Goal: Task Accomplishment & Management: Manage account settings

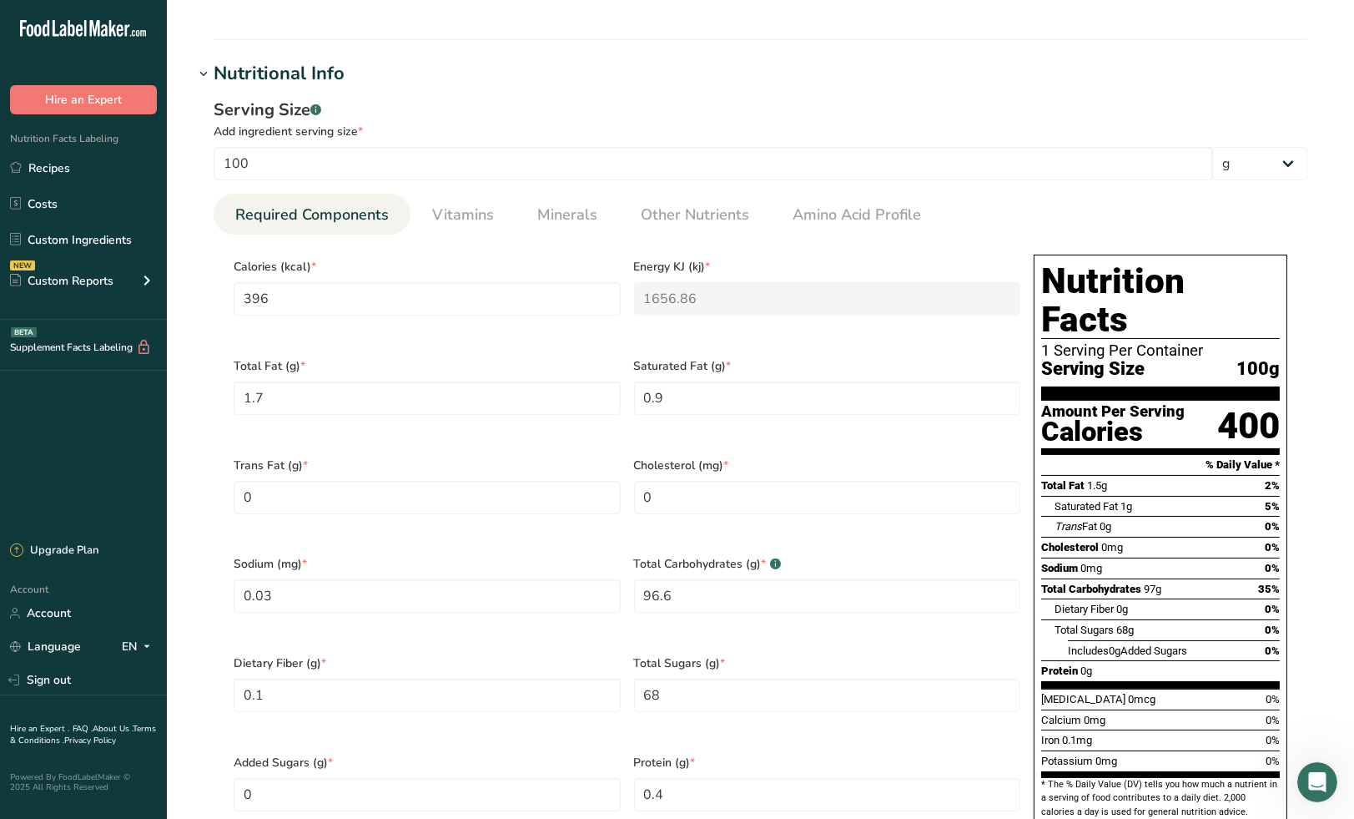
scroll to position [2, 0]
click at [557, 216] on span "Minerals" at bounding box center [567, 215] width 60 height 23
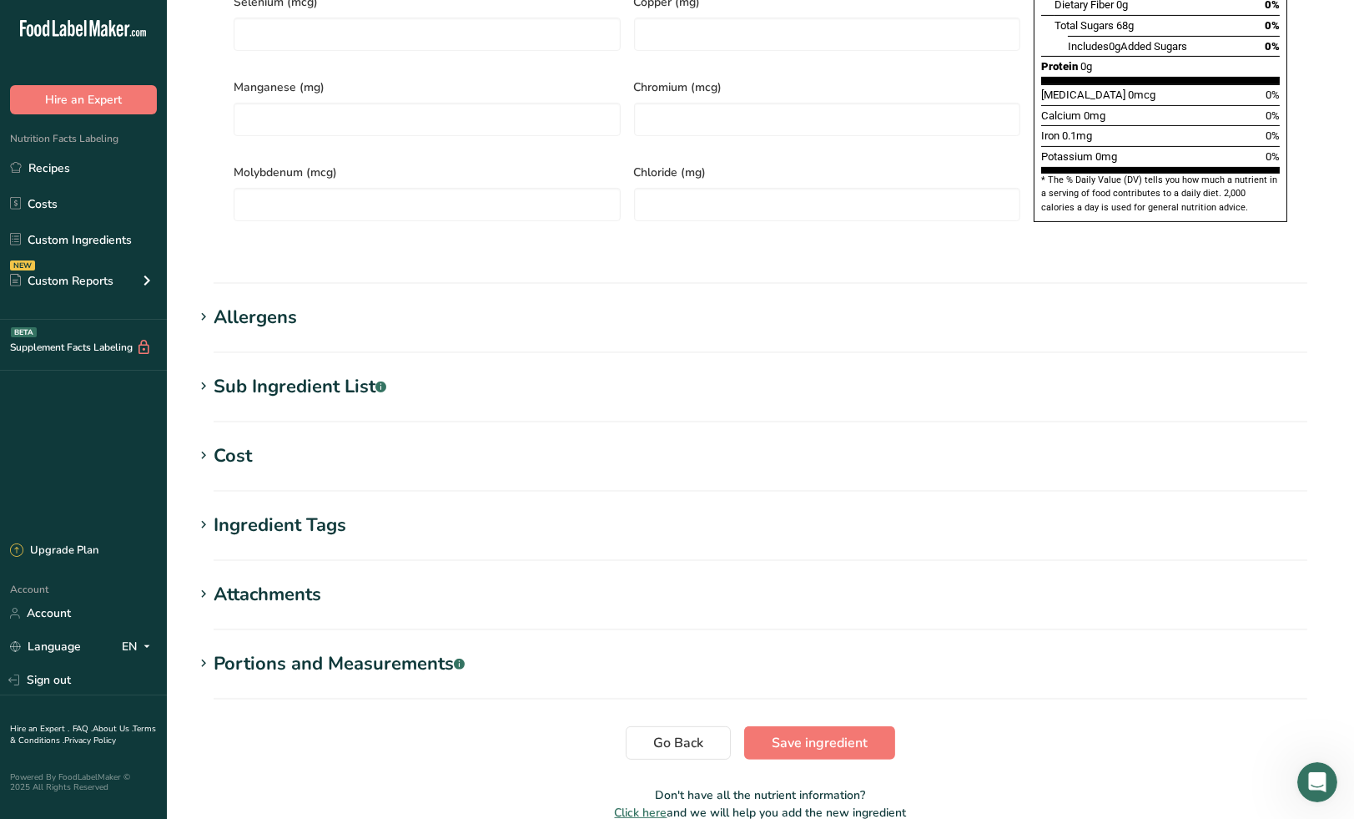
scroll to position [1117, 0]
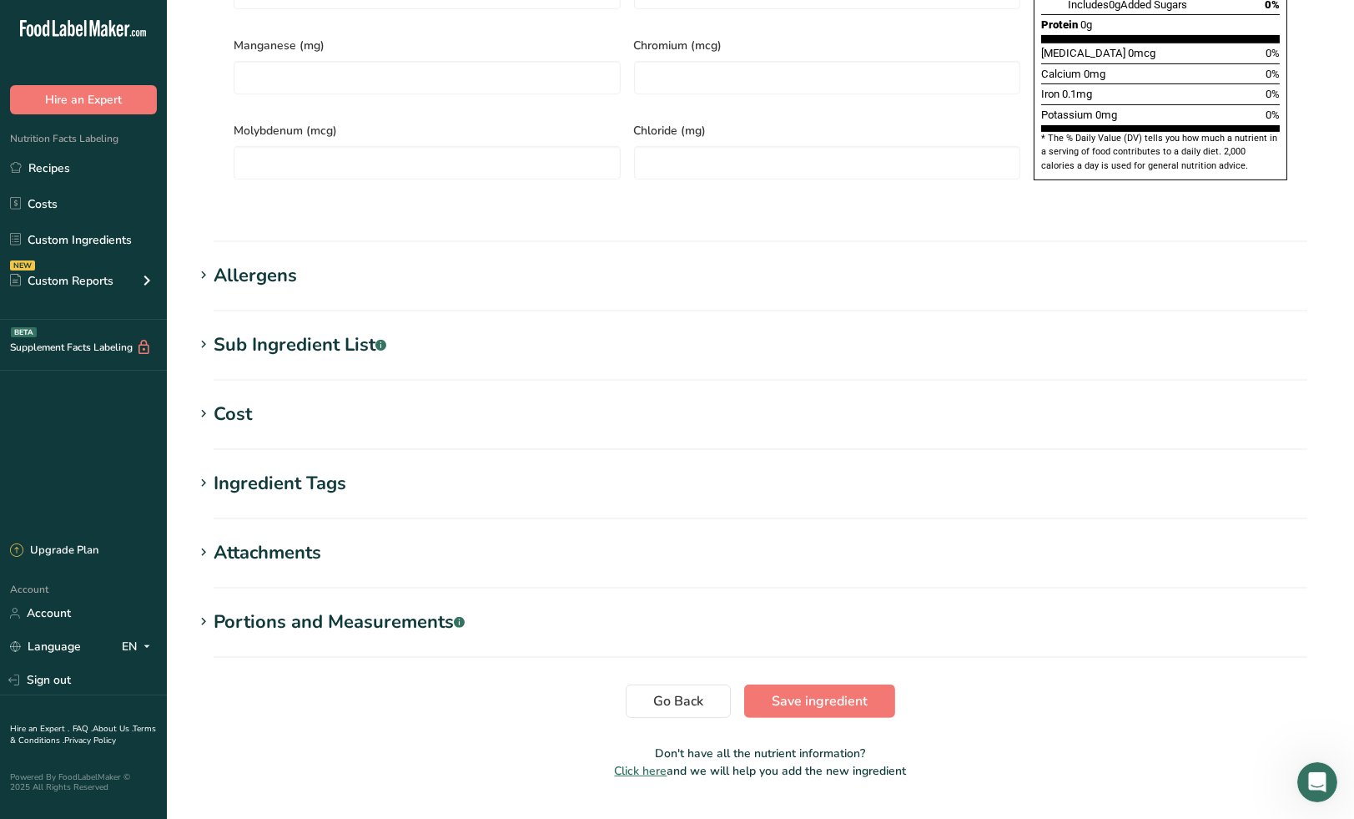
click at [277, 262] on div "Allergens" at bounding box center [255, 276] width 83 height 28
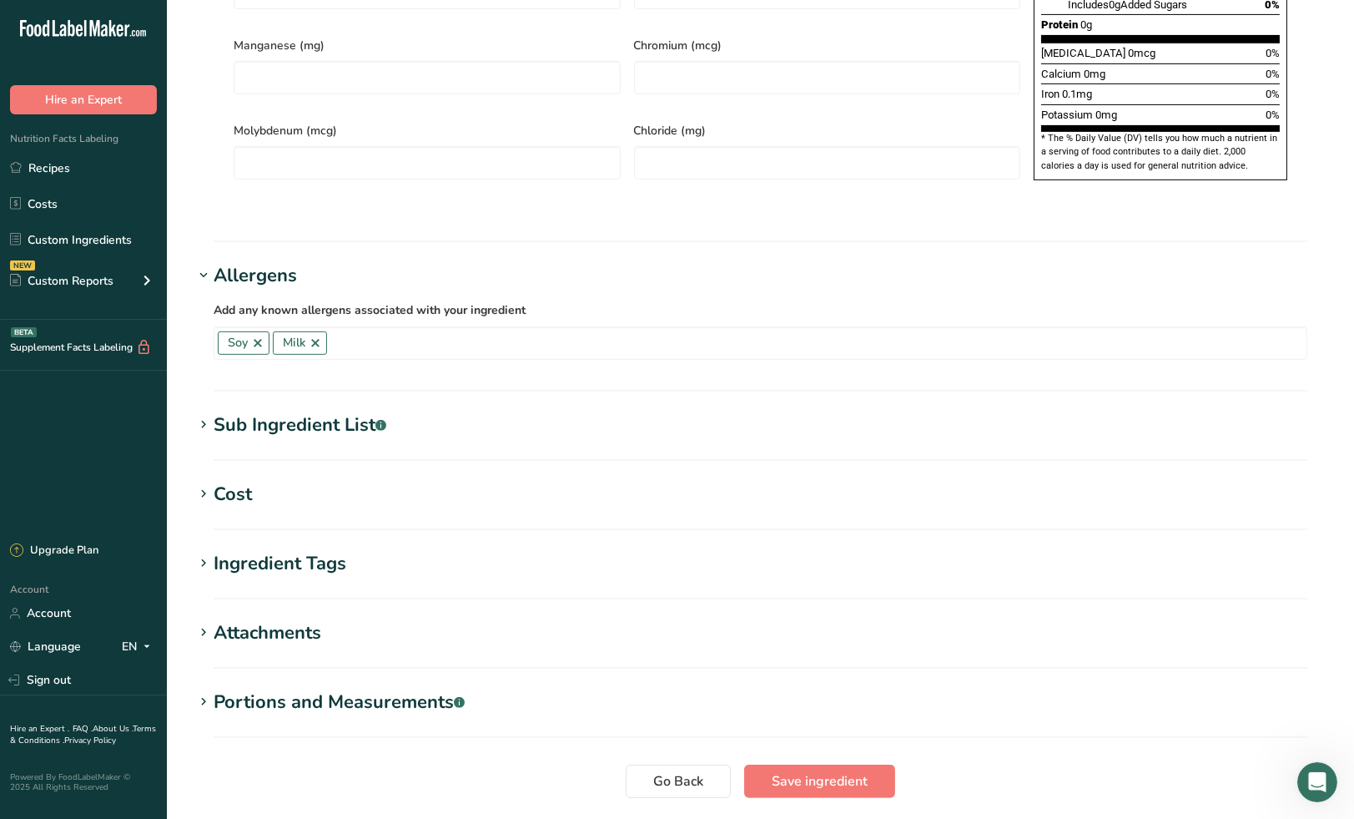
click at [279, 411] on div "Sub Ingredient List .a-a{fill:#347362;}.b-a{fill:#fff;}" at bounding box center [300, 425] width 173 height 28
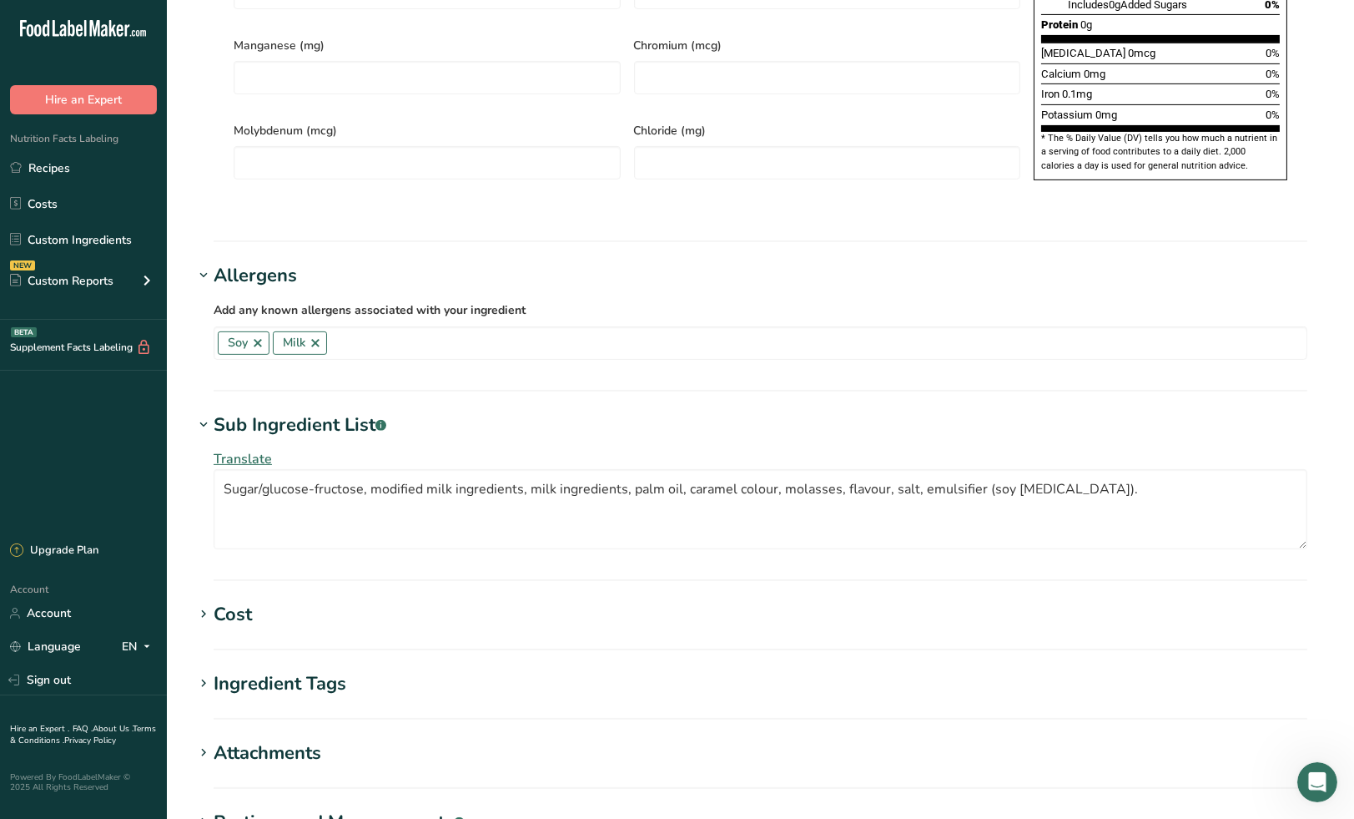
click at [249, 450] on span "Translate" at bounding box center [243, 459] width 58 height 18
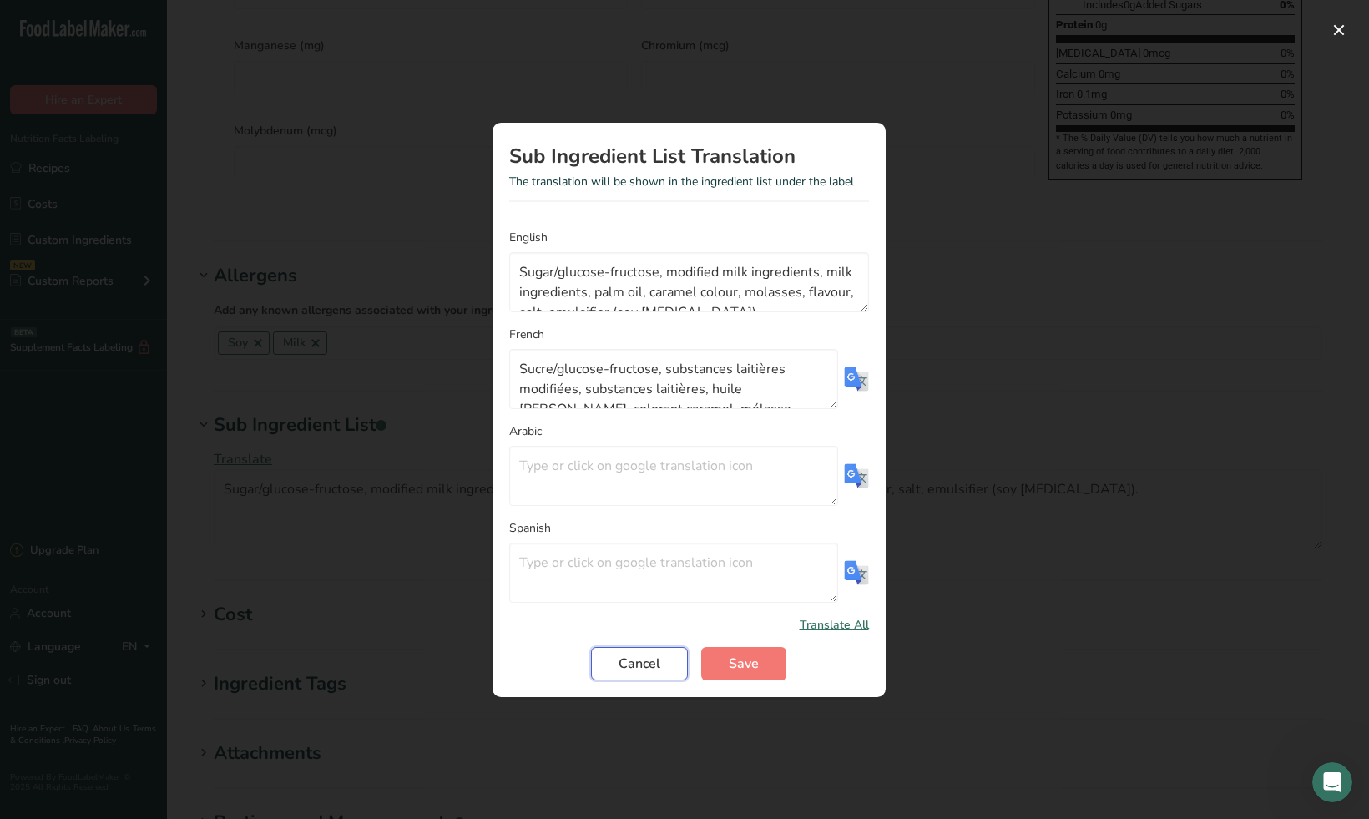
click at [634, 659] on span "Cancel" at bounding box center [639, 663] width 42 height 20
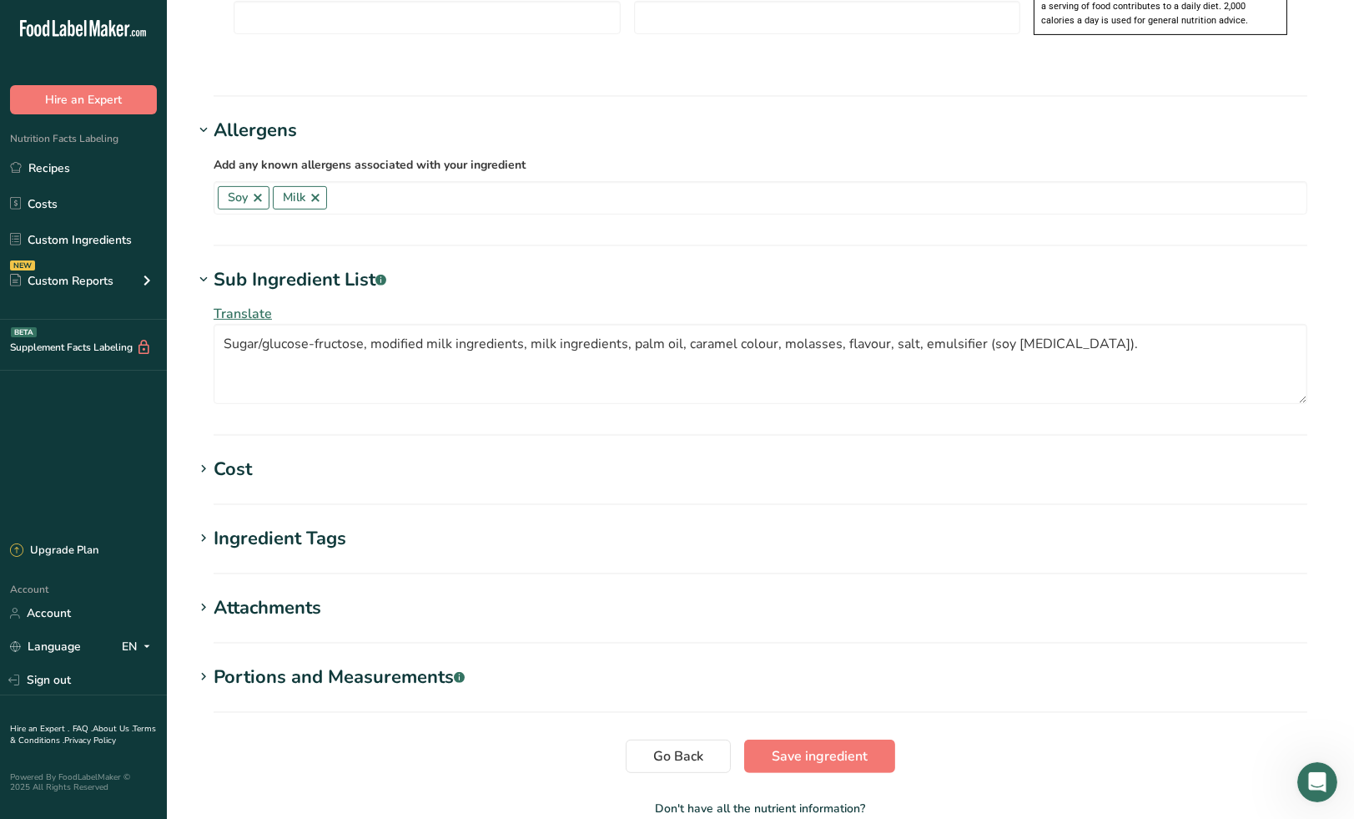
scroll to position [1317, 0]
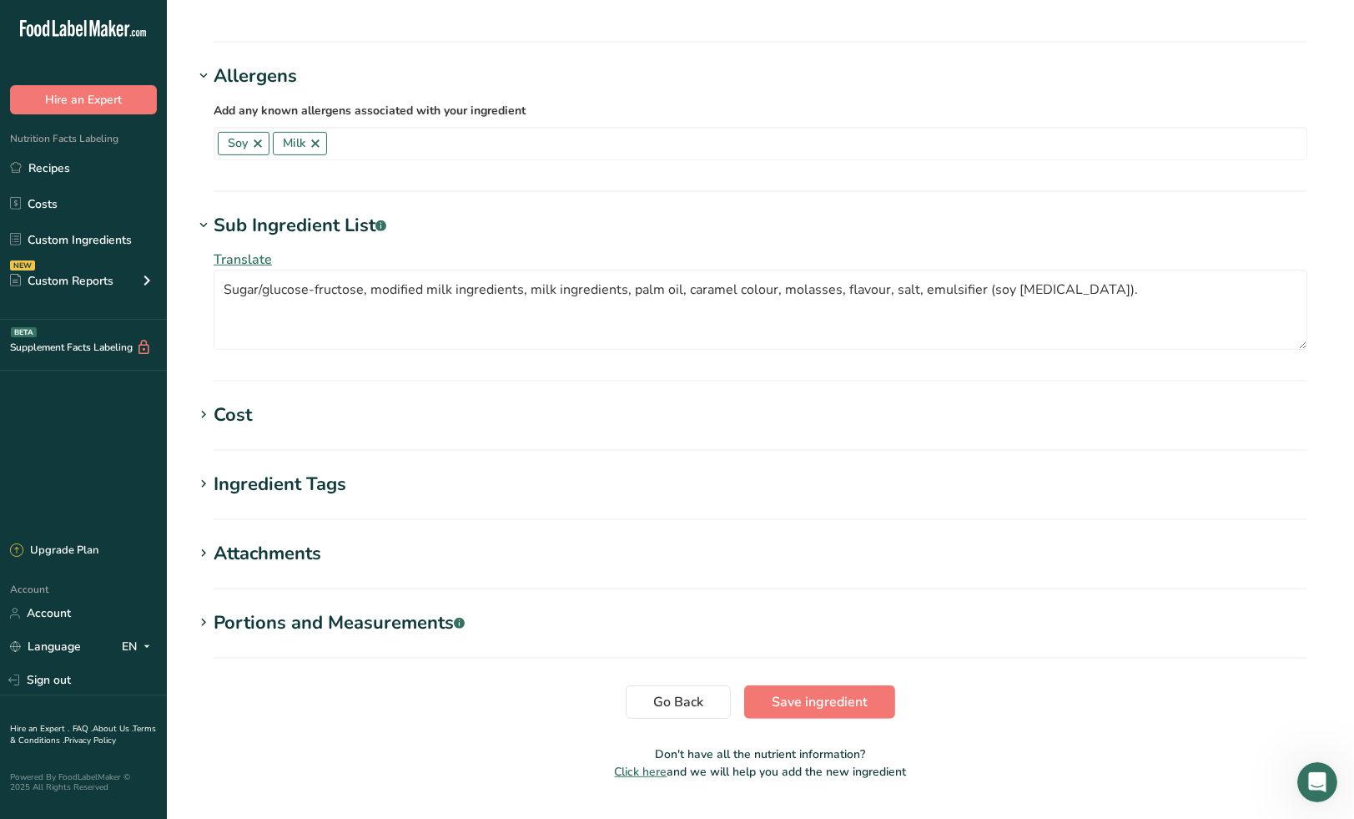
click at [280, 471] on div "Ingredient Tags" at bounding box center [280, 485] width 133 height 28
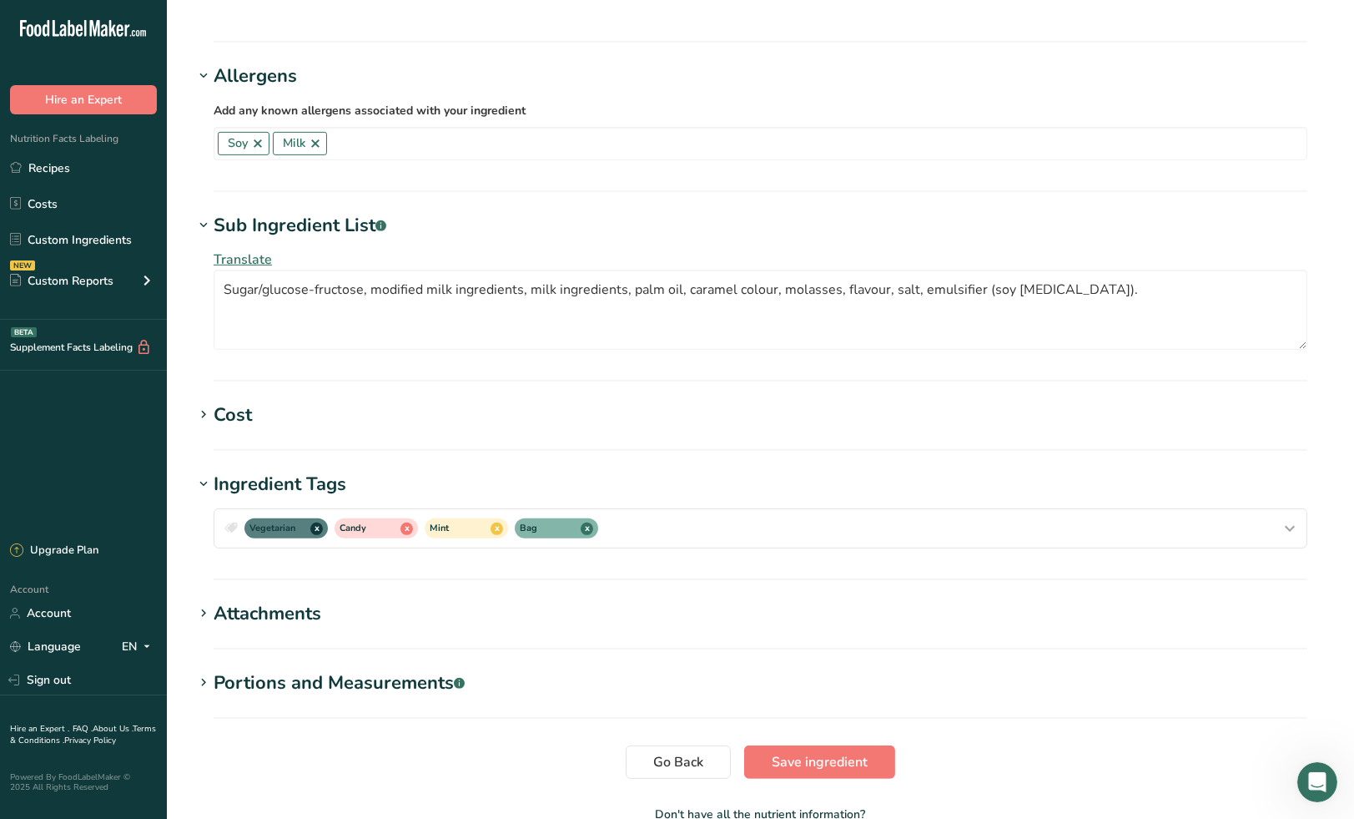
click at [292, 600] on div "Attachments" at bounding box center [268, 614] width 108 height 28
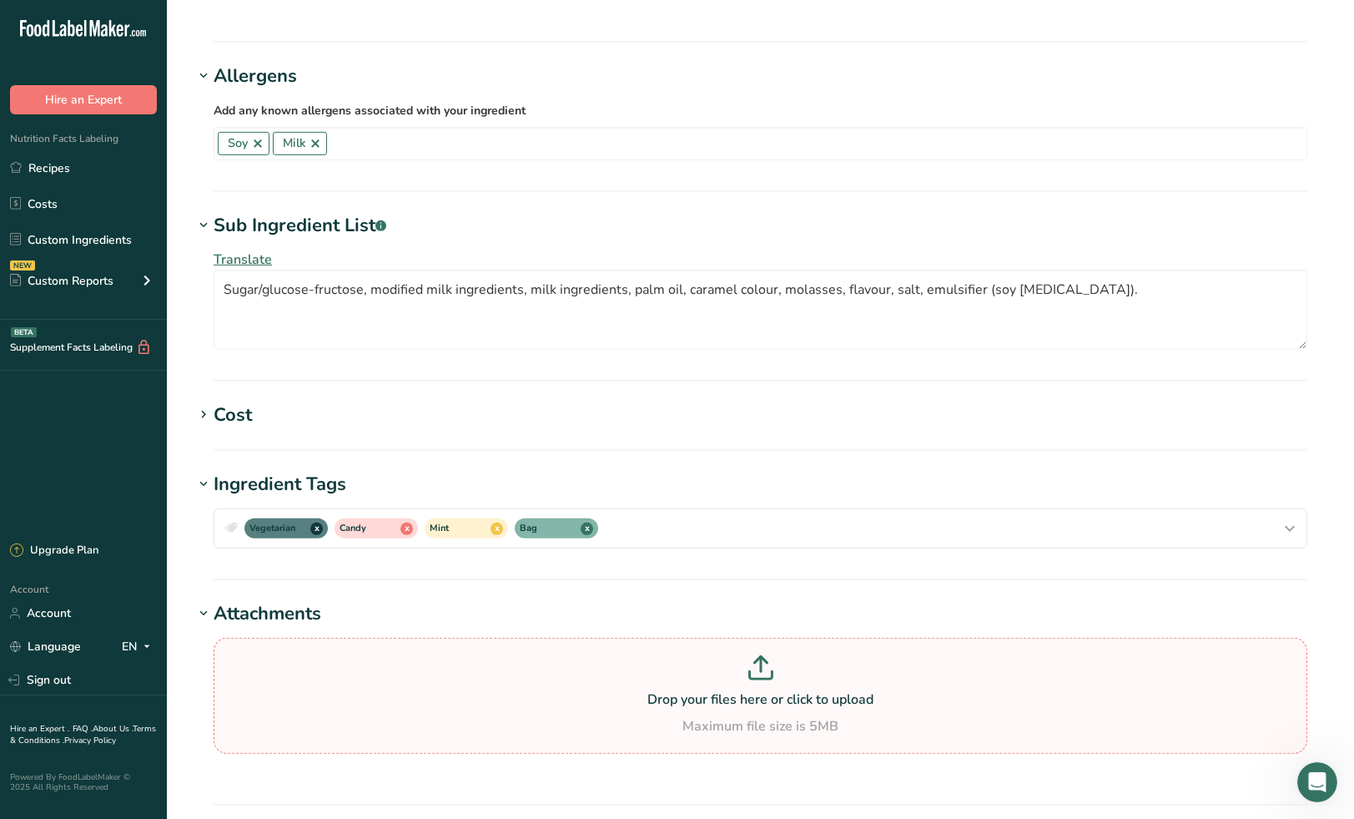
click at [760, 655] on p at bounding box center [761, 670] width 1086 height 31
click at [760, 642] on input "Drop your files here or click to upload Maximum file size is 5MB" at bounding box center [761, 696] width 1094 height 116
type input "C:\fakepath\Mint Humbugs.jpg"
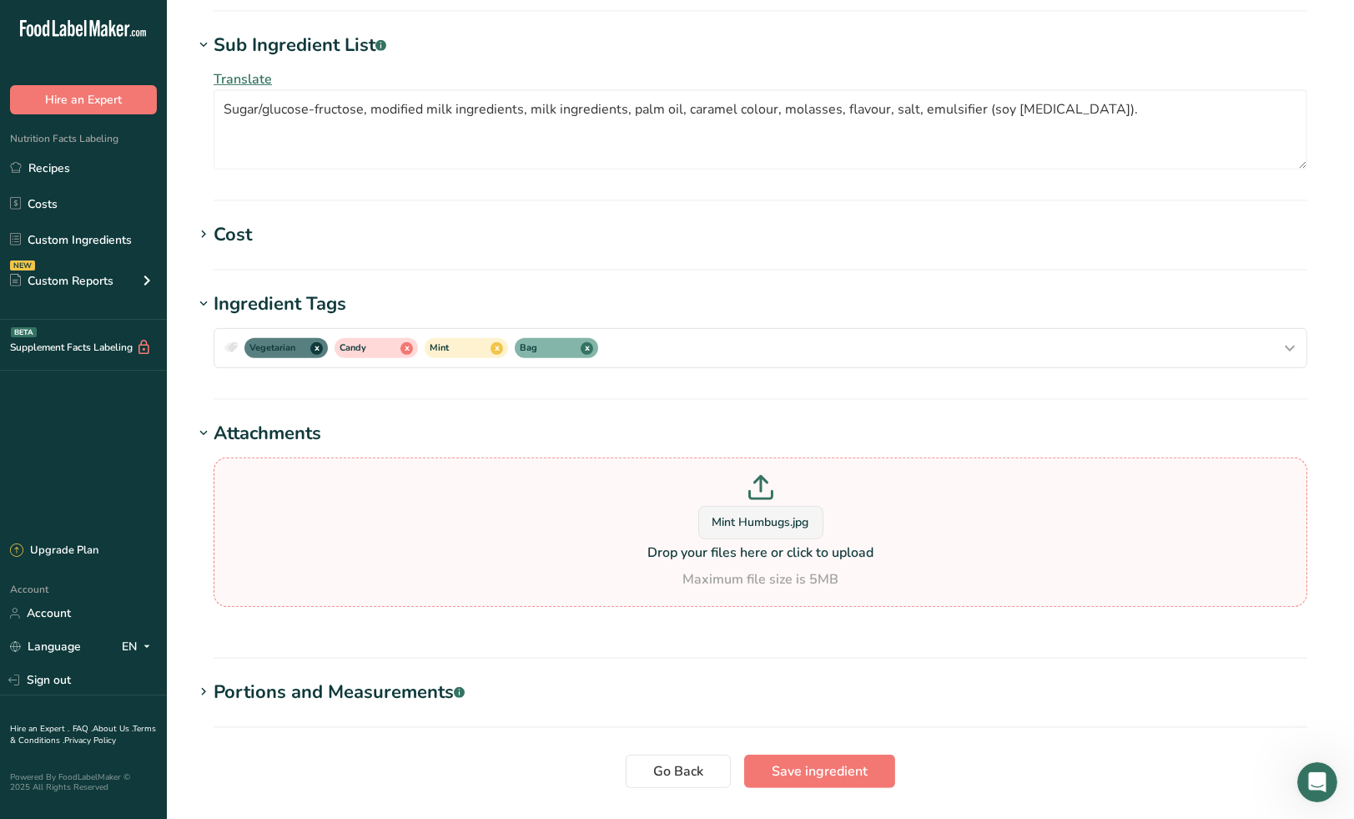
scroll to position [1566, 0]
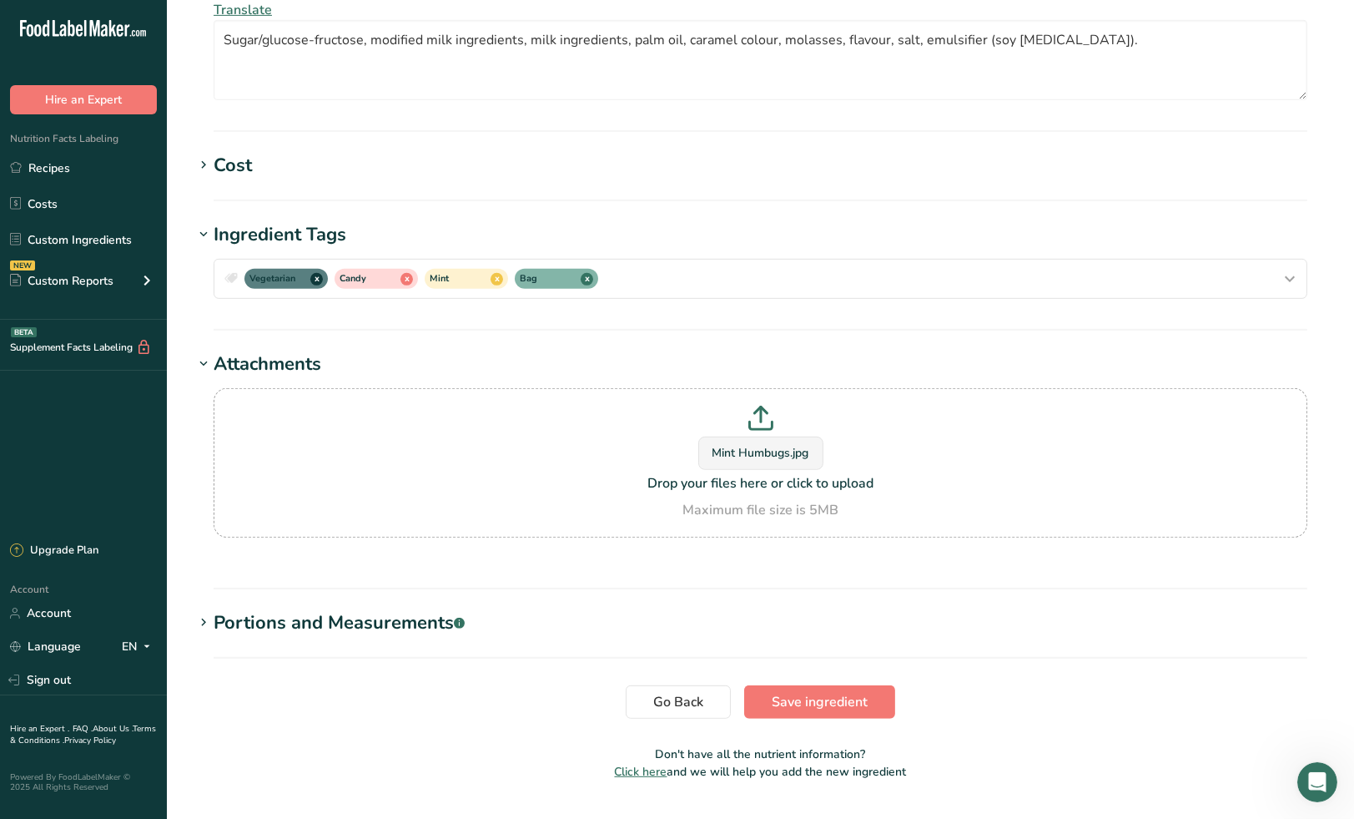
click at [361, 609] on div "Portions and Measurements .a-a{fill:#347362;}.b-a{fill:#fff;}" at bounding box center [339, 623] width 251 height 28
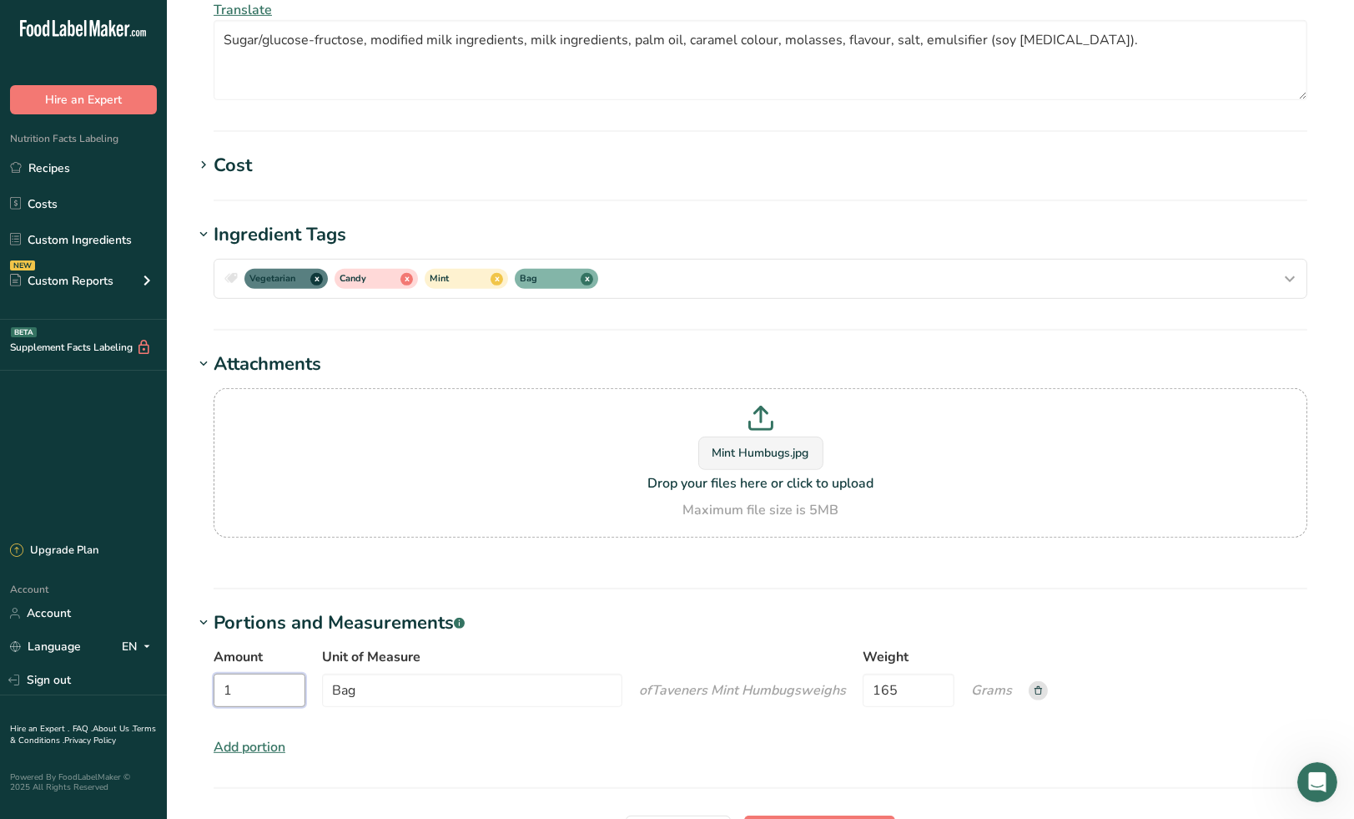
drag, startPoint x: 240, startPoint y: 644, endPoint x: 200, endPoint y: 648, distance: 40.2
click at [200, 648] on div "Amount 1 Unit of Measure Bag of Taveners Mint Humbugs weigh s Weight 165 Grams …" at bounding box center [761, 702] width 1134 height 130
type input "2"
drag, startPoint x: 381, startPoint y: 651, endPoint x: 314, endPoint y: 653, distance: 66.8
click at [314, 653] on div "Amount 2 Unit of Measure Bag of Taveners Mint Humbugs weigh Weight 165 Grams" at bounding box center [761, 682] width 1094 height 70
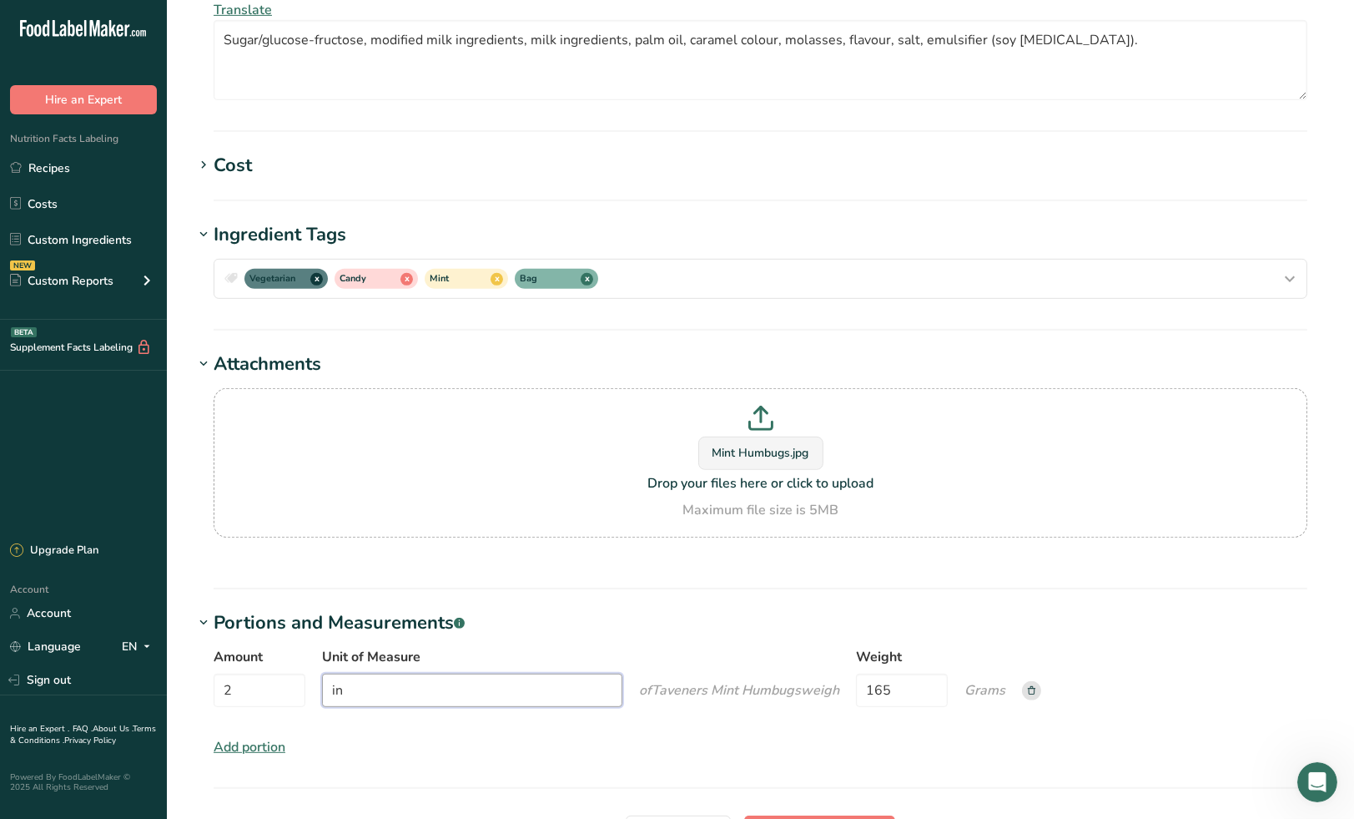
type input "i"
type input "u"
type input "units"
drag, startPoint x: 904, startPoint y: 646, endPoint x: 851, endPoint y: 648, distance: 52.6
click at [851, 648] on div "Amount 2 Unit of Measure units of Taveners Mint Humbugs weigh Weight 165 Grams" at bounding box center [761, 682] width 1094 height 70
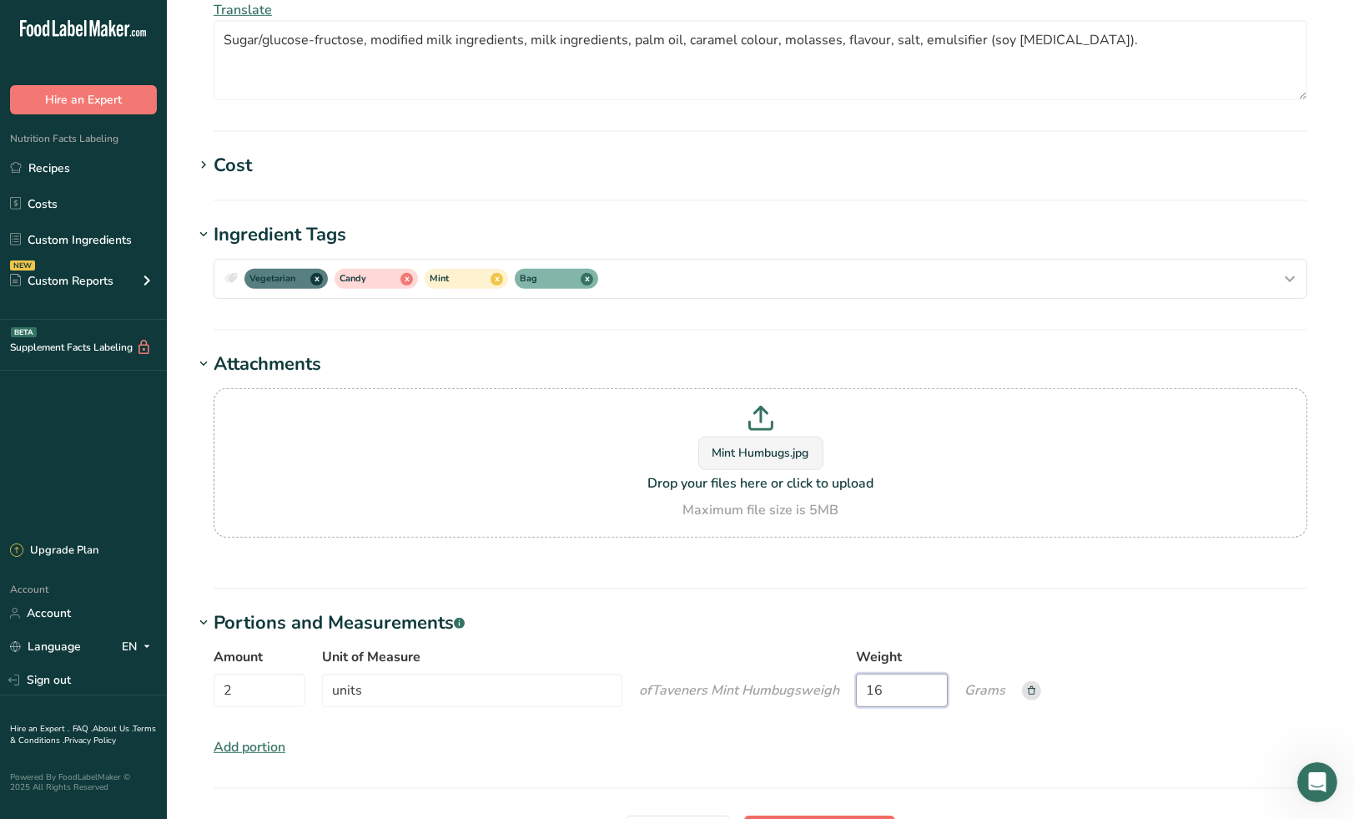
type input "16"
click at [843, 818] on span "Save ingredient" at bounding box center [820, 832] width 96 height 20
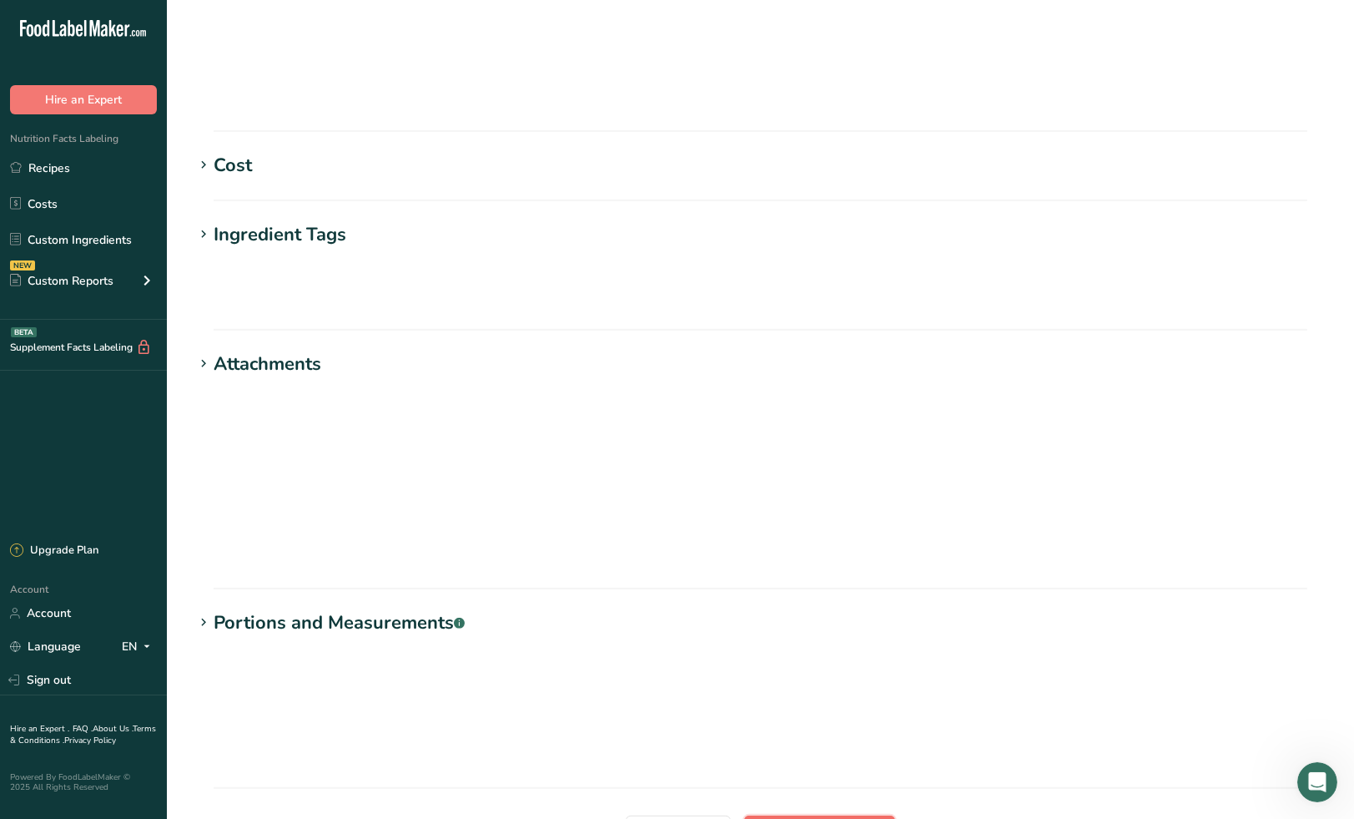
scroll to position [63, 0]
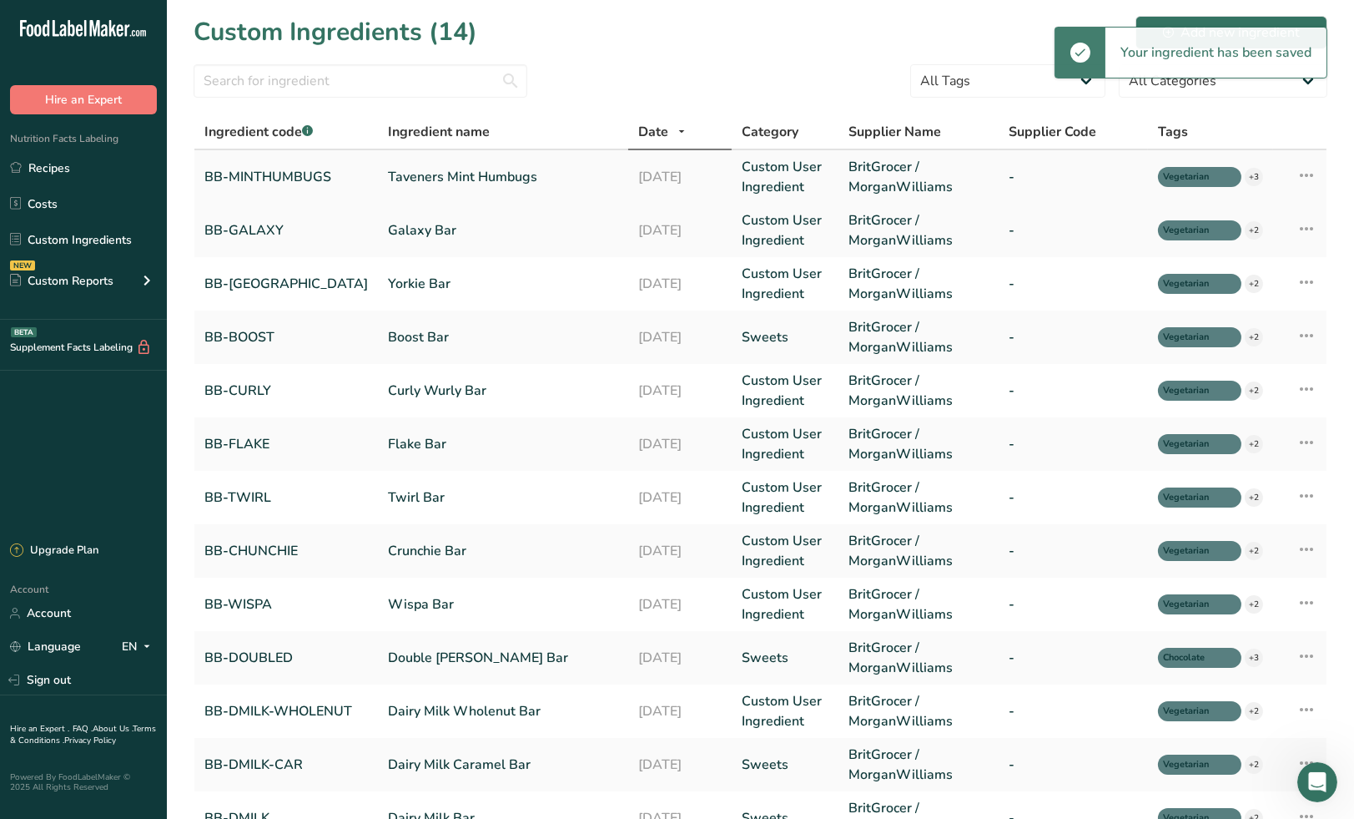
click at [510, 177] on link "Taveners Mint Humbugs" at bounding box center [503, 177] width 230 height 20
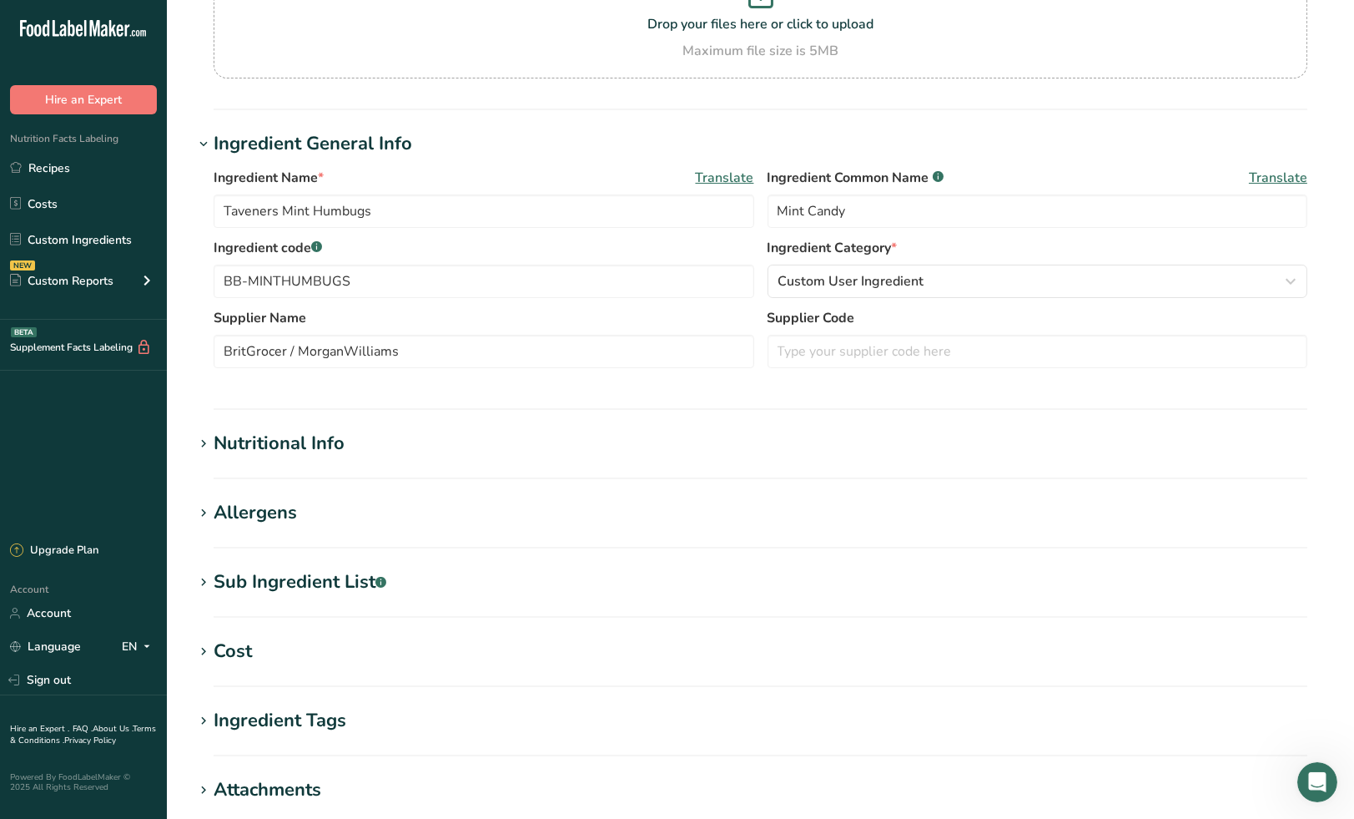
scroll to position [185, 0]
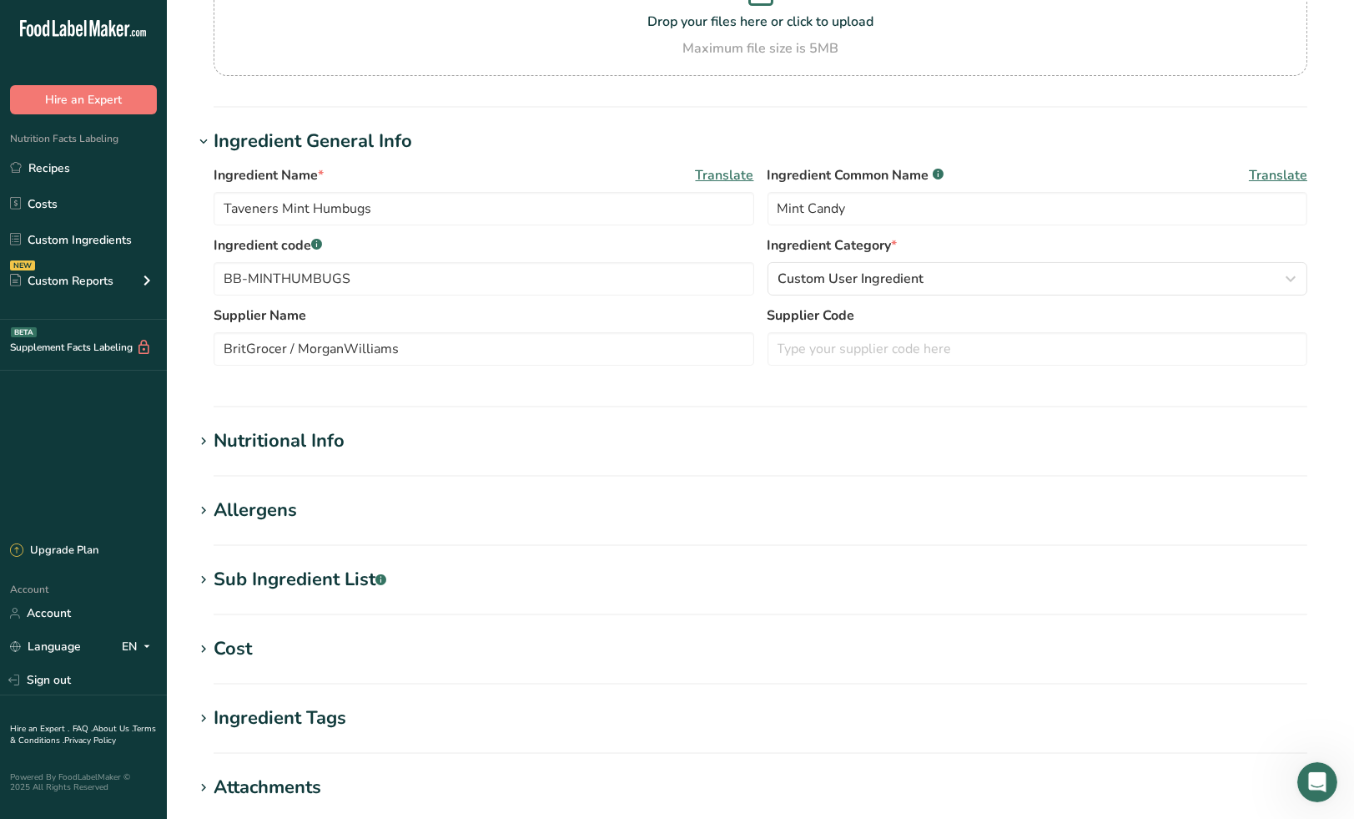
click at [331, 436] on div "Nutritional Info" at bounding box center [279, 441] width 131 height 28
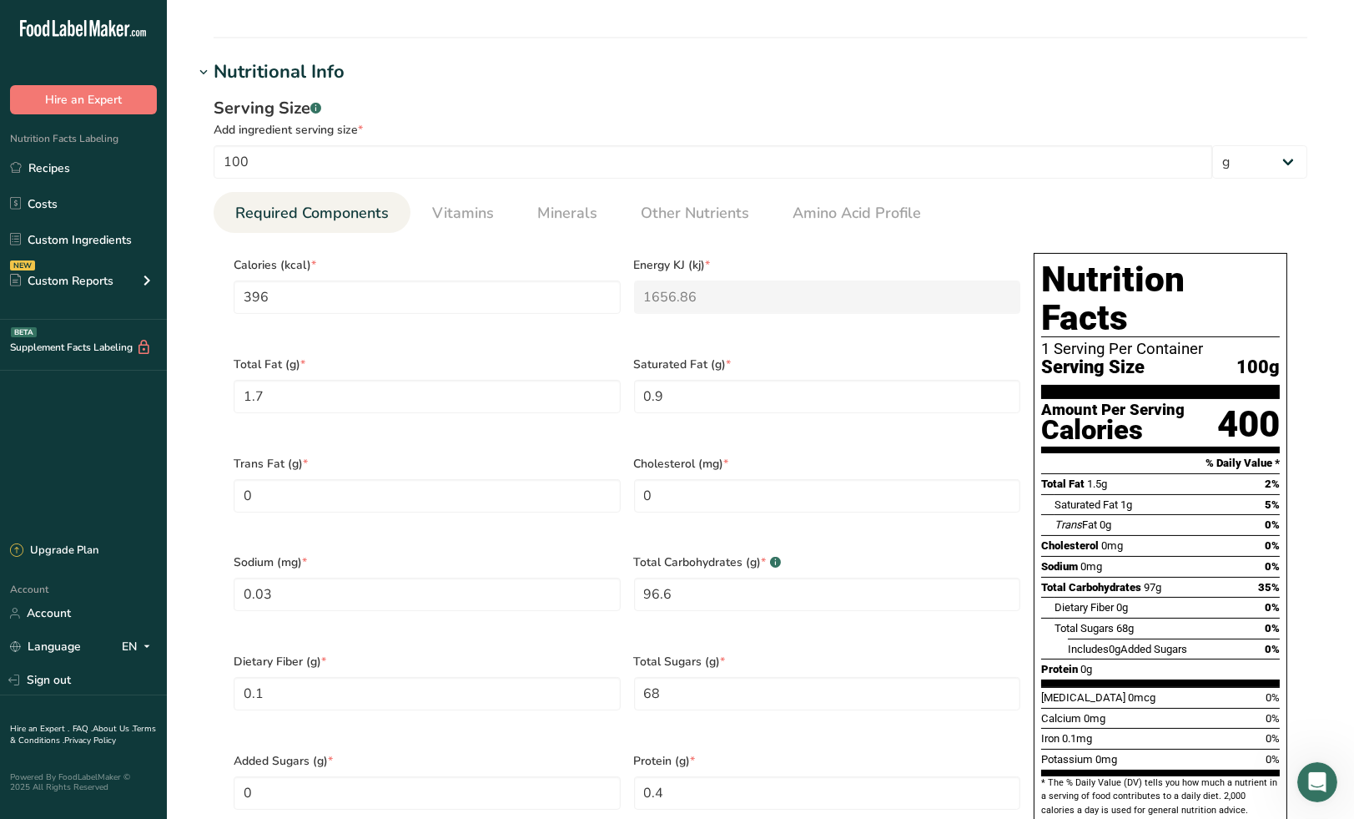
scroll to position [556, 0]
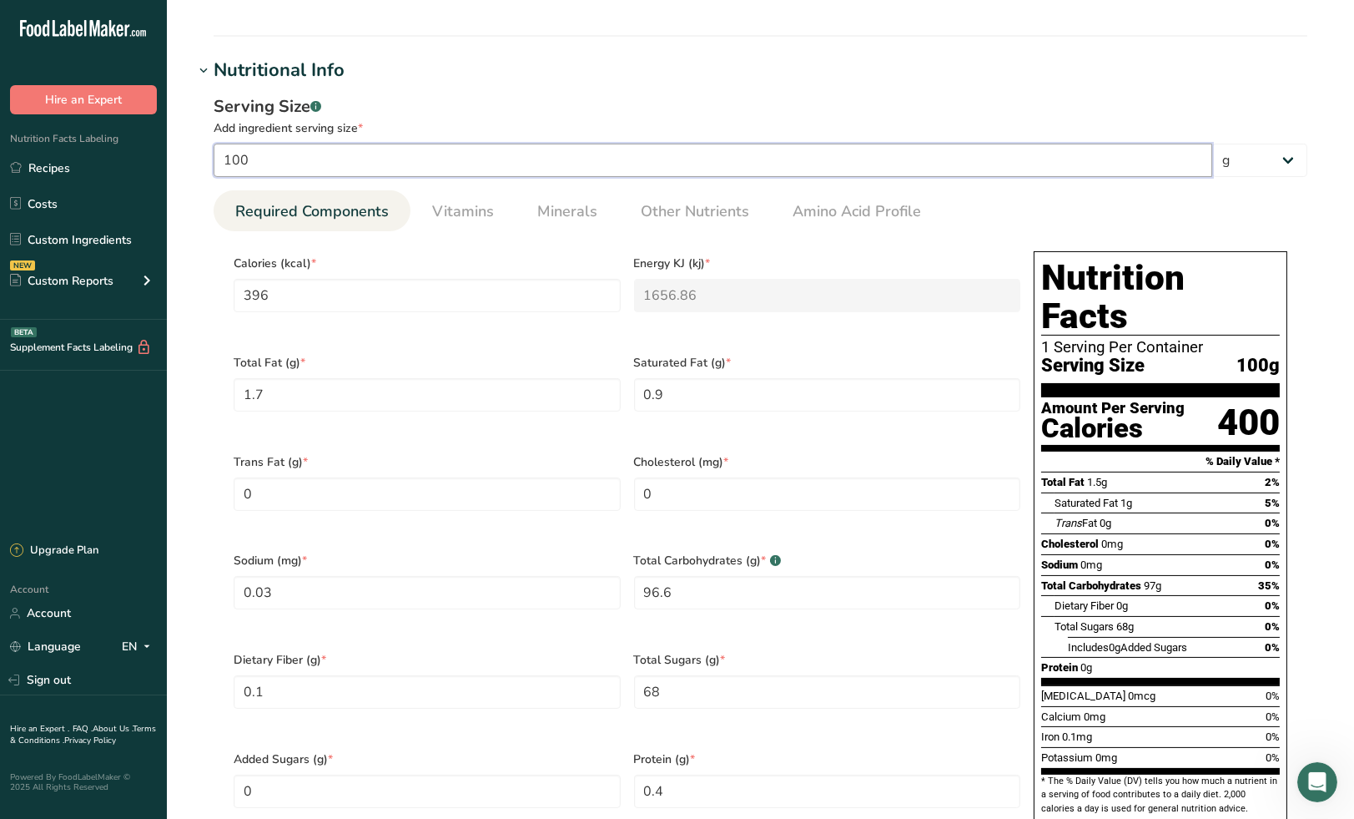
drag, startPoint x: 273, startPoint y: 163, endPoint x: 214, endPoint y: 164, distance: 59.3
click at [214, 164] on input "100" at bounding box center [713, 160] width 999 height 33
type input "1"
type input "3.96"
type KJ "16.5686"
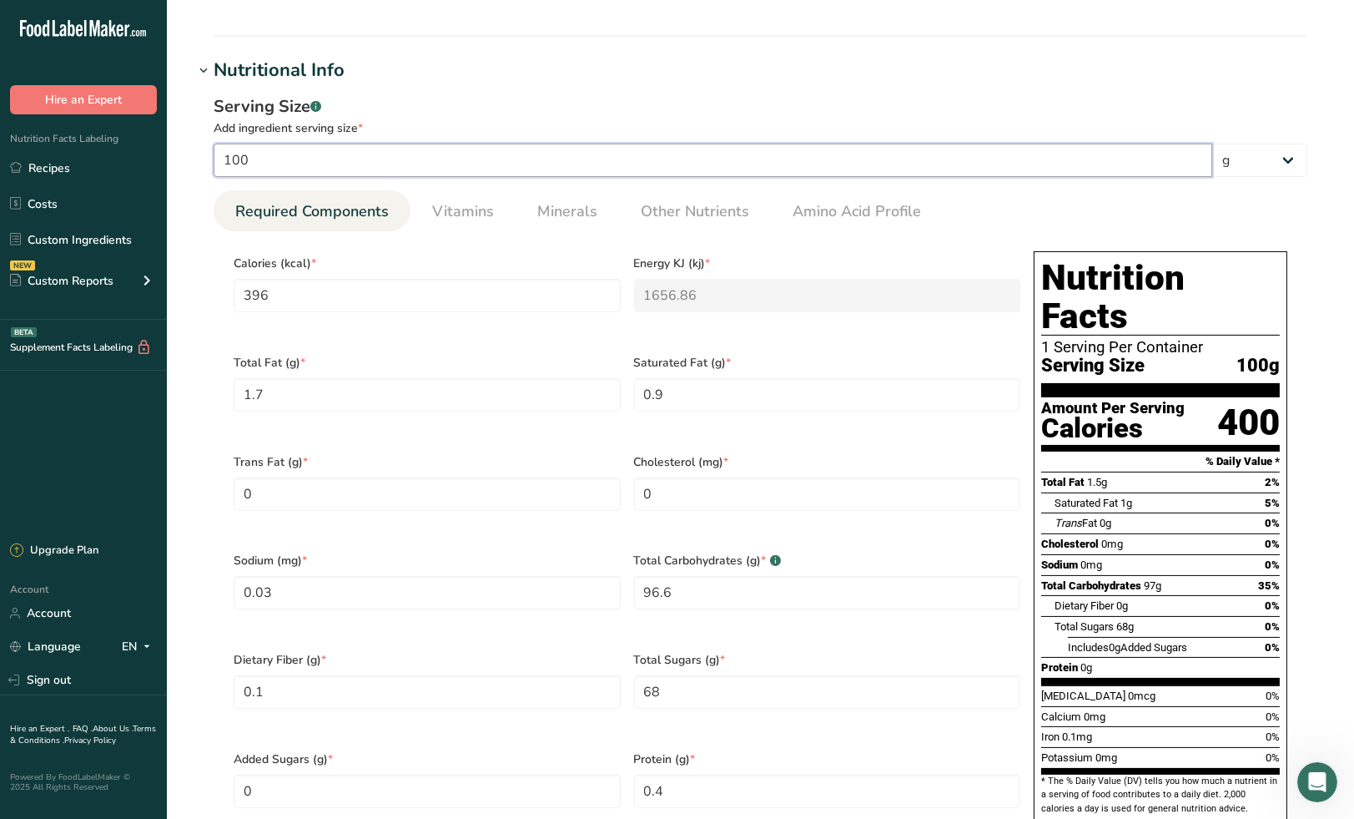
type Fat "0.017"
type Fat "0.009"
type input "0.0003"
type Carbohydrates "0.966"
type Fiber "0.001"
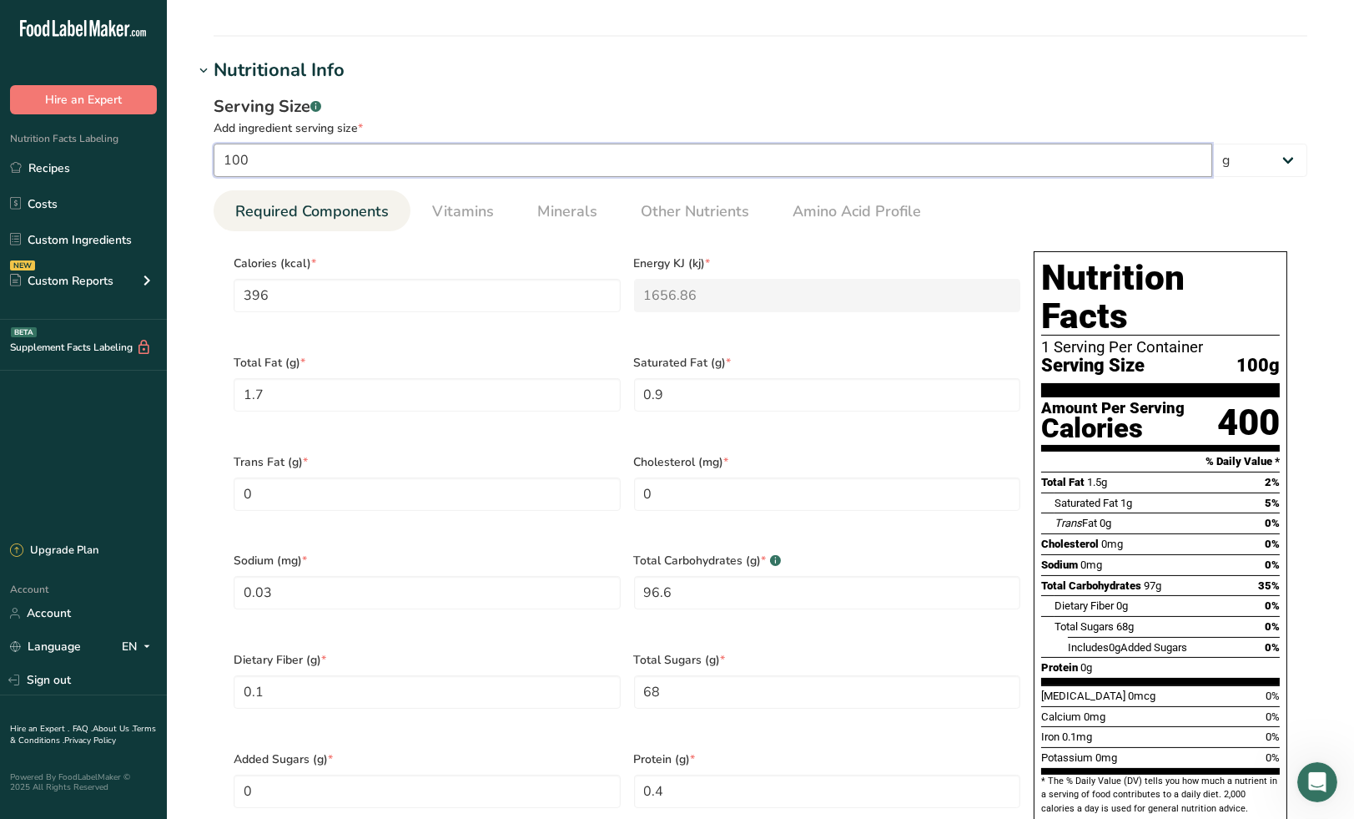
type Sugars "0.68"
type input "0.004"
type input "16"
type input "63.36"
type KJ "265.0976"
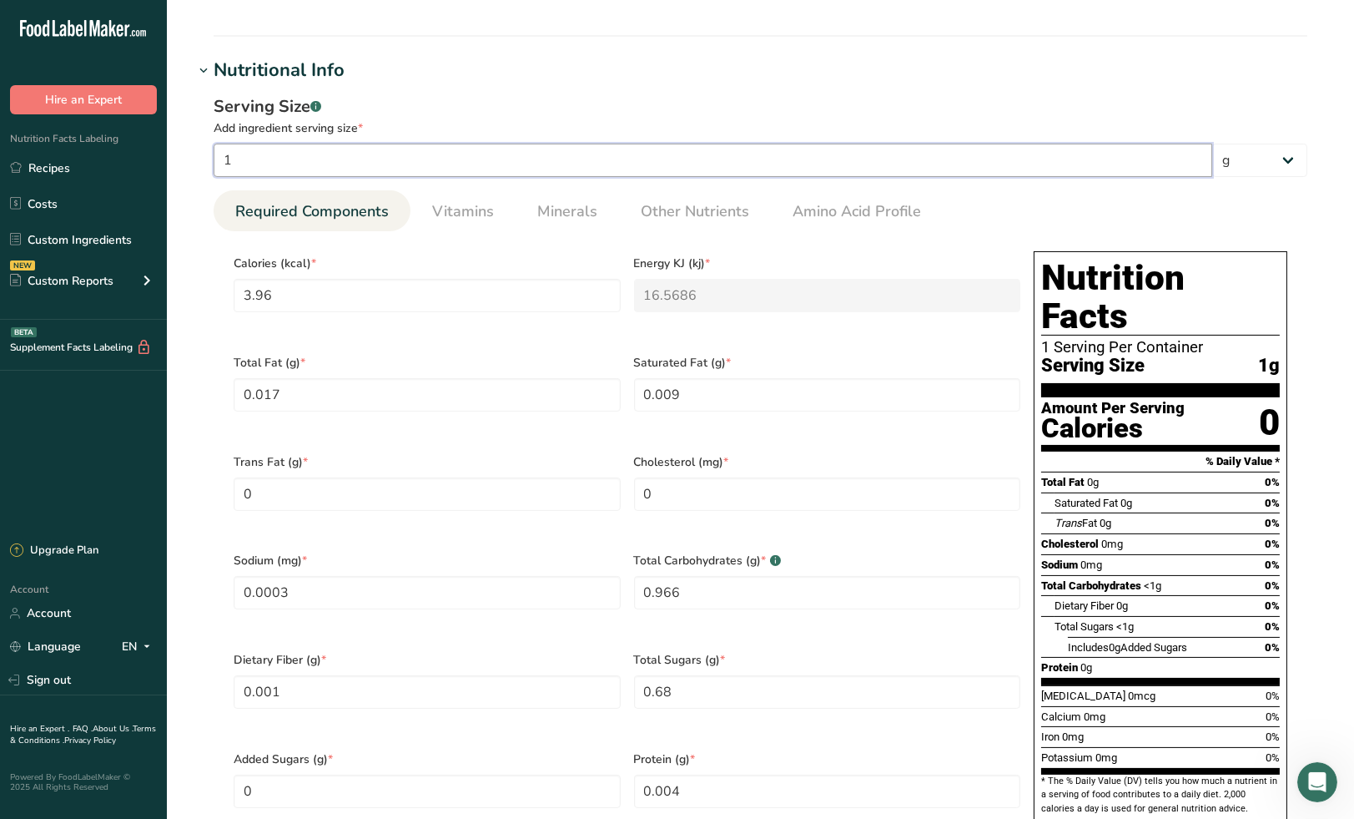
type Fat "0.272"
type Fat "0.144"
type input "0.0048"
type Carbohydrates "15.456"
type Fiber "0.016"
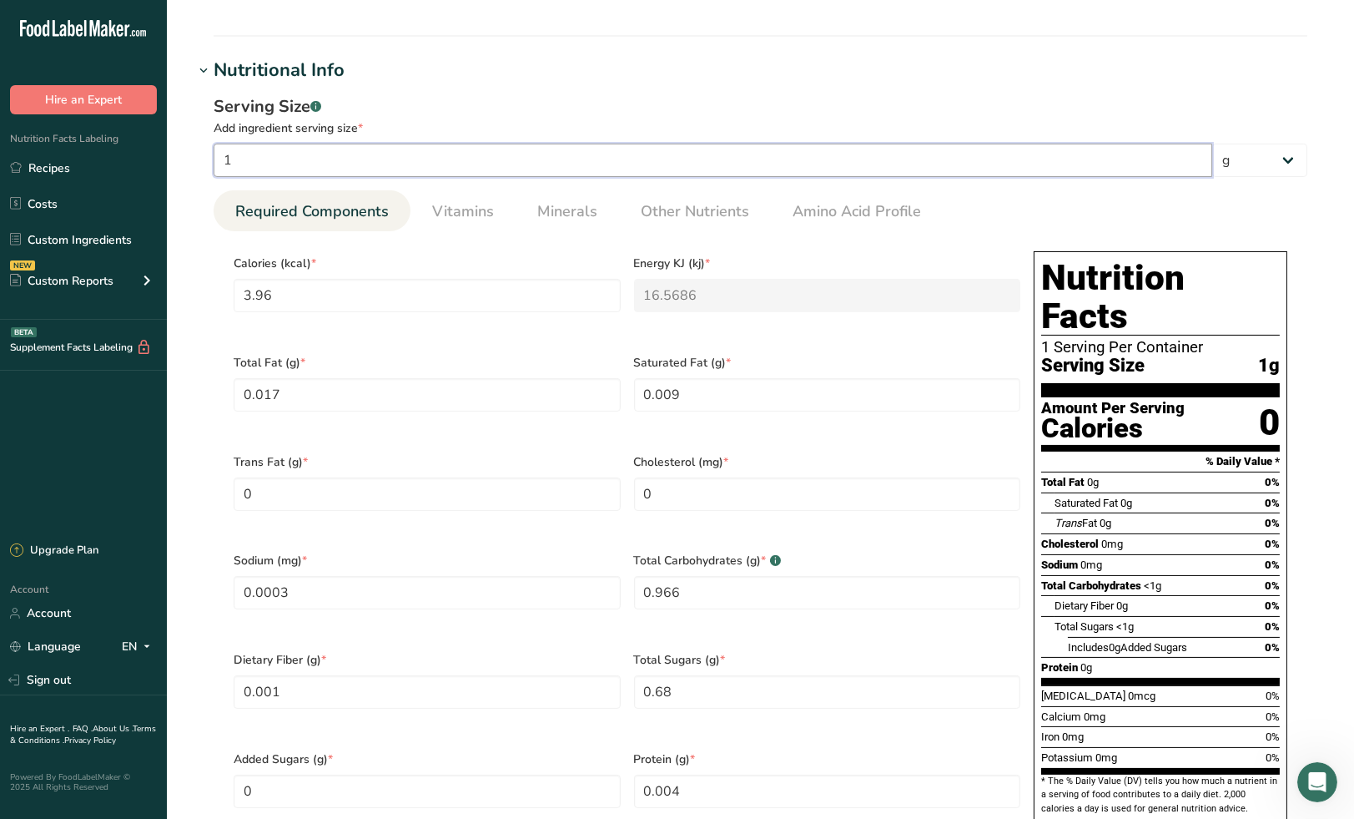
type Sugars "10.88"
type input "0.064"
type input "16"
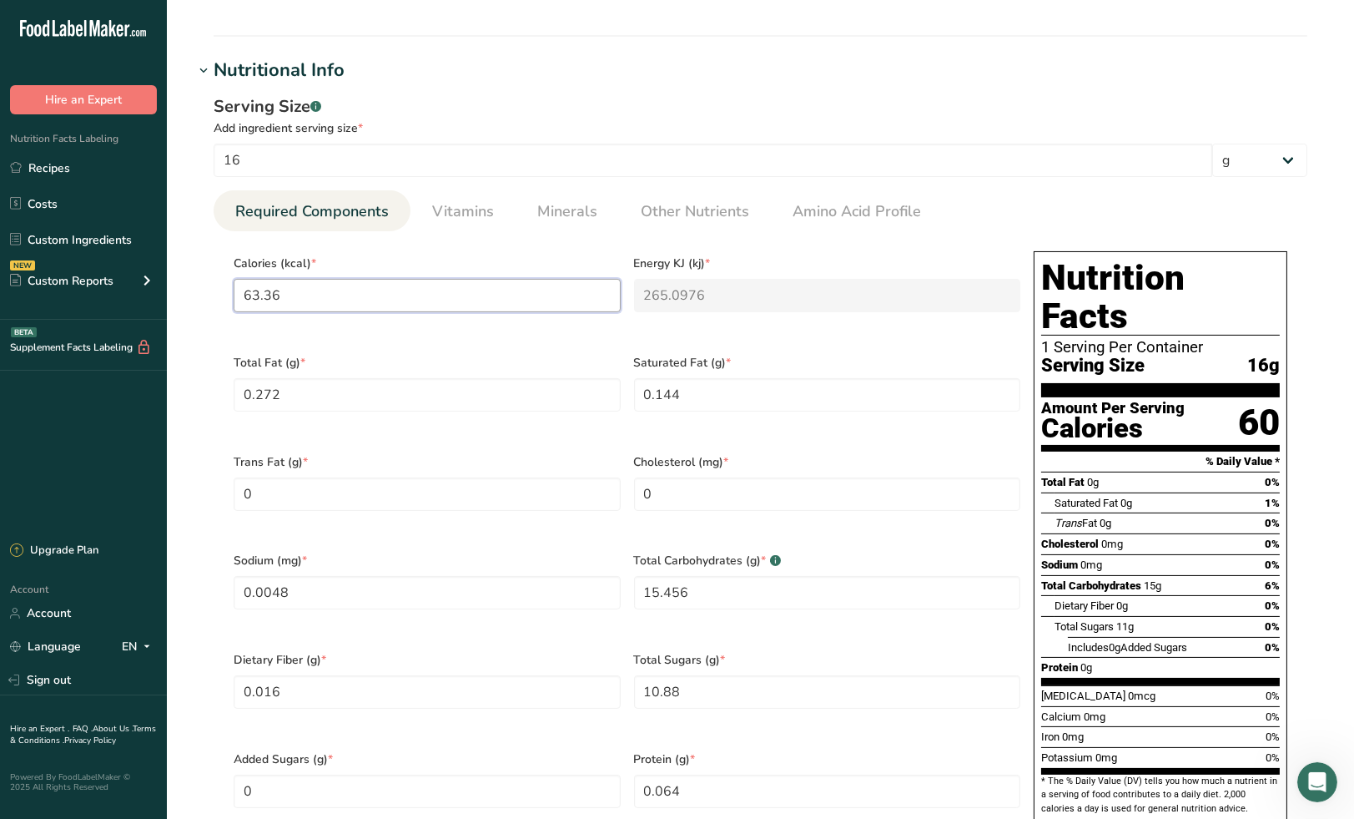
drag, startPoint x: 291, startPoint y: 295, endPoint x: 196, endPoint y: 289, distance: 95.4
click at [196, 289] on div "Serving Size .a-a{fill:#347362;}.b-a{fill:#fff;} Add ingredient serving size * …" at bounding box center [761, 473] width 1134 height 779
type input "6"
type KJ "25.1"
type input "60"
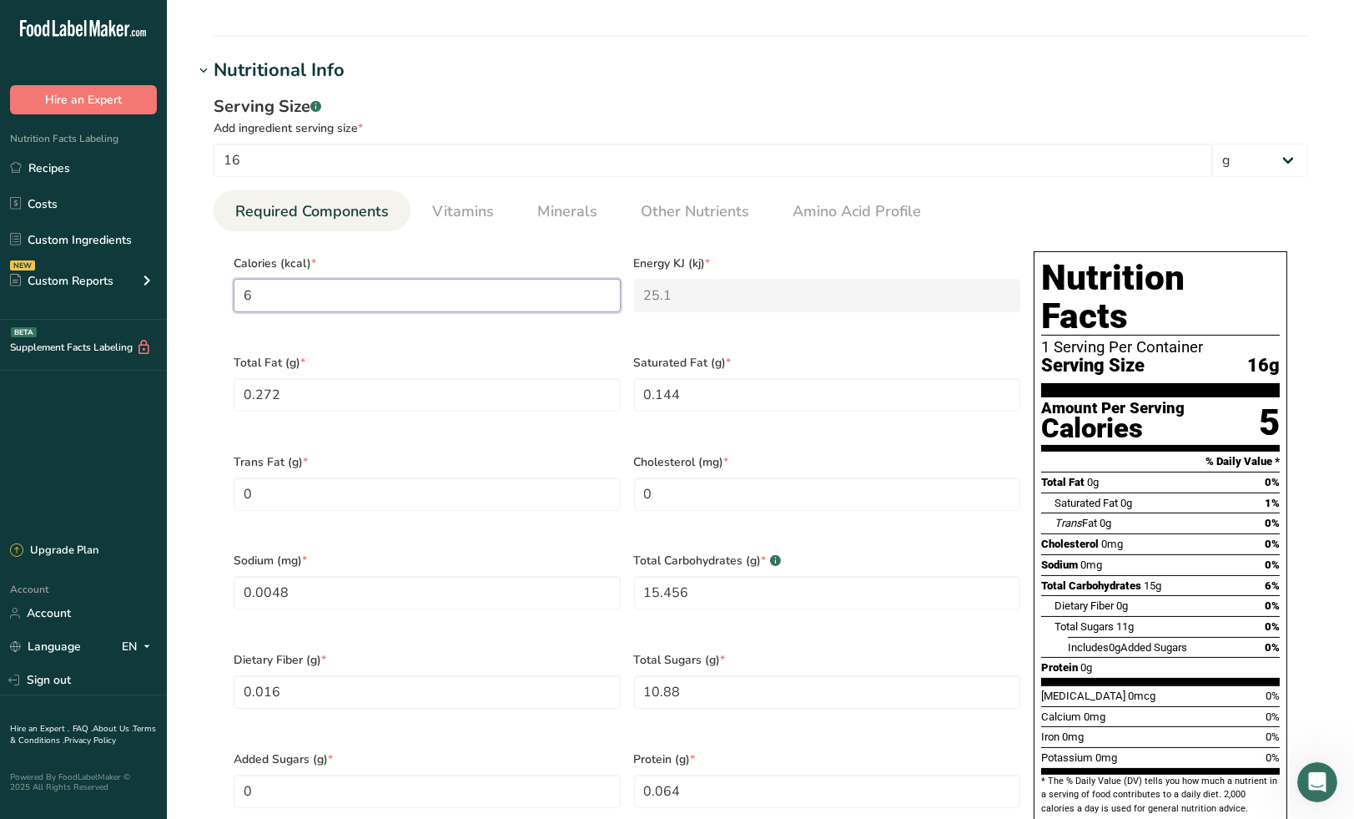
type KJ "251"
type input "60"
click at [293, 386] on Fat "0.272" at bounding box center [427, 394] width 387 height 33
drag, startPoint x: 293, startPoint y: 386, endPoint x: 219, endPoint y: 382, distance: 73.5
click at [219, 382] on section "Calories (kcal) * 60 Energy KJ (kj) * 251 Total Fat (g) * 0.272 Saturated Fat (…" at bounding box center [761, 542] width 1094 height 622
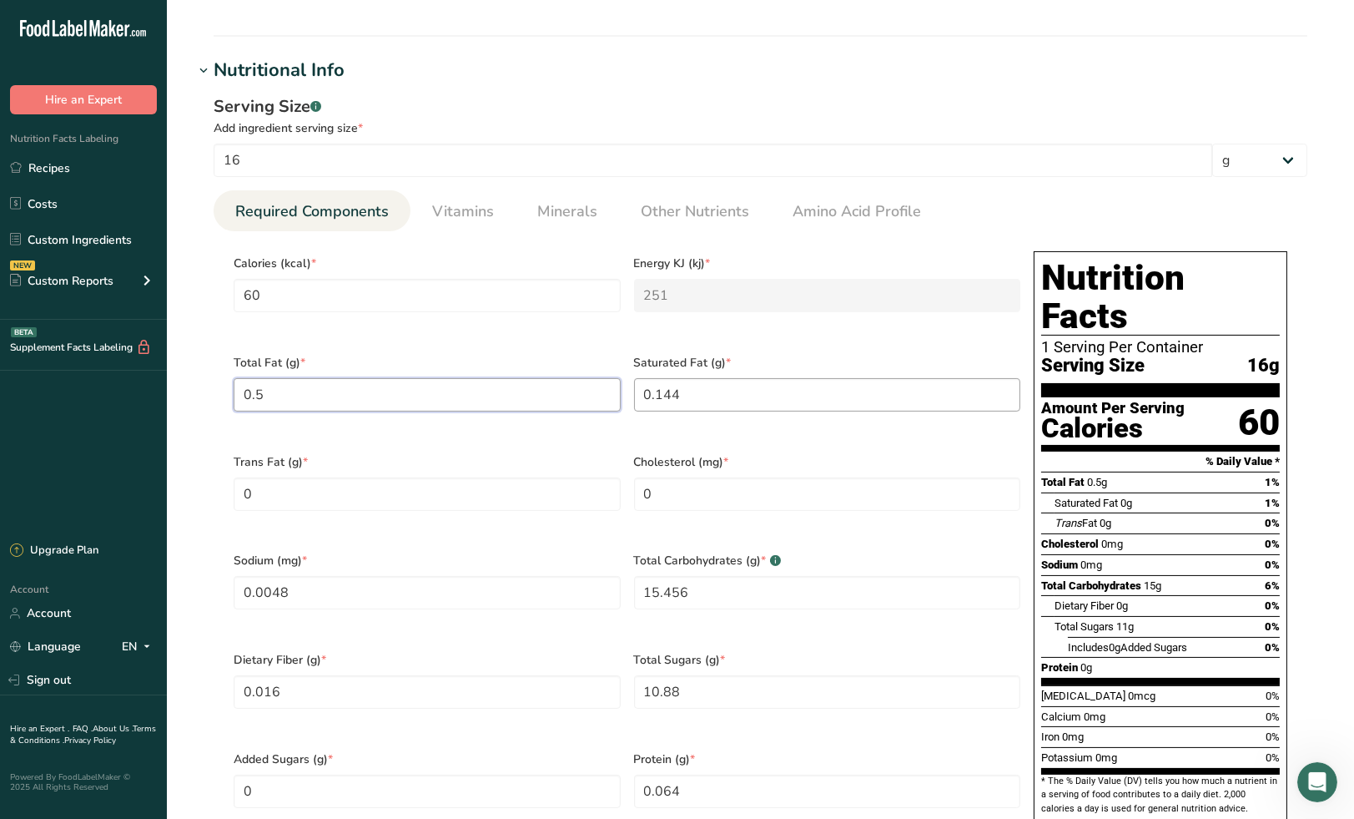
type Fat "0.5"
drag, startPoint x: 693, startPoint y: 386, endPoint x: 613, endPoint y: 382, distance: 79.3
click at [617, 379] on div "Calories (kcal) * 60 Energy KJ (kj) * 251 Total Fat (g) * 0.5 Saturated Fat (g)…" at bounding box center [627, 541] width 800 height 595
type Fat "0.3"
click at [587, 344] on div "Total Fat (g) * 0.5" at bounding box center [427, 393] width 401 height 99
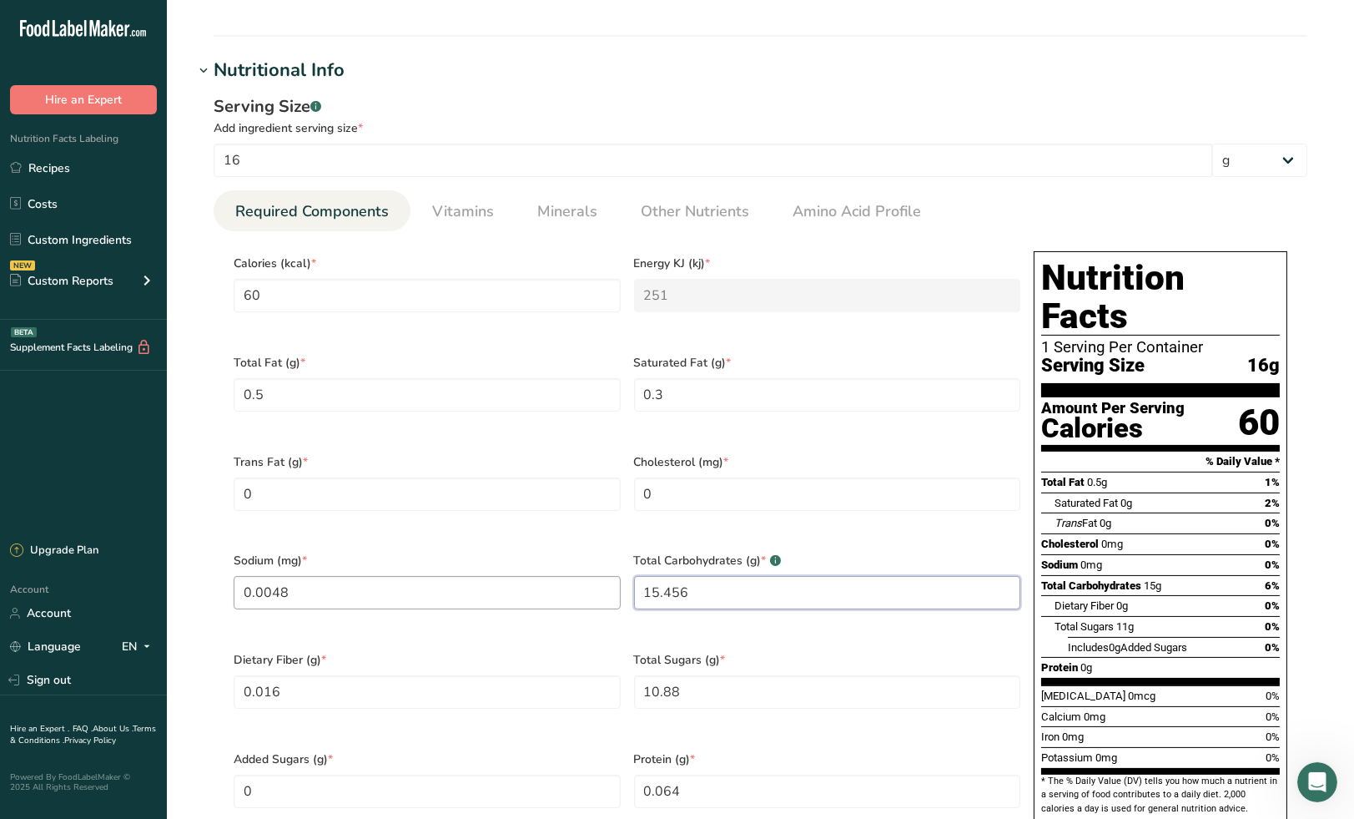
drag, startPoint x: 703, startPoint y: 572, endPoint x: 579, endPoint y: 575, distance: 124.4
click at [581, 574] on div "Calories (kcal) * 60 Energy KJ (kj) * 251 Total Fat (g) * 0.5 Saturated Fat (g)…" at bounding box center [627, 541] width 800 height 595
type Carbohydrates "14"
click at [609, 517] on div "Trans Fat (g) * 0" at bounding box center [427, 492] width 401 height 99
drag, startPoint x: 697, startPoint y: 671, endPoint x: 629, endPoint y: 677, distance: 67.8
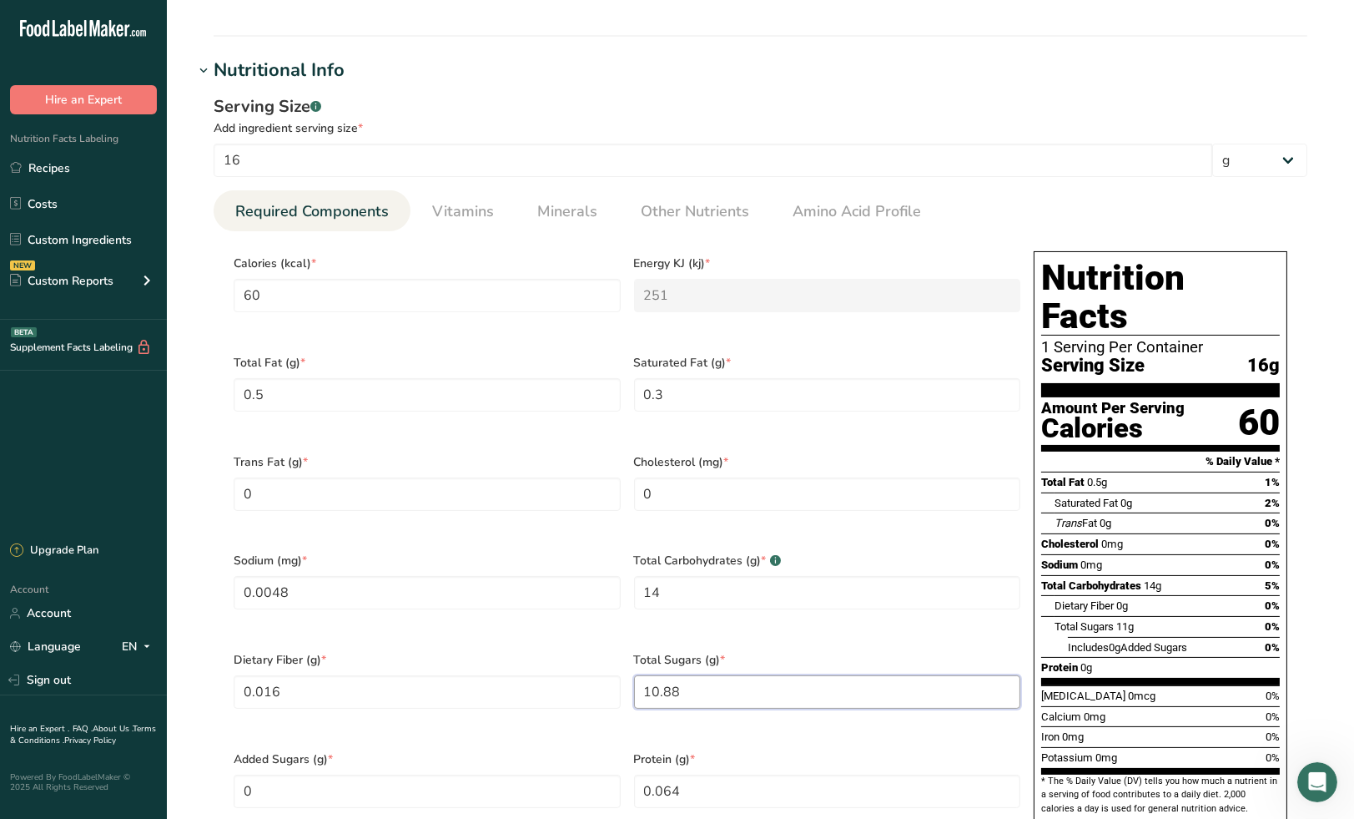
click at [629, 676] on div "Total Sugars (g) * 10.88" at bounding box center [828, 690] width 401 height 99
type Sugars "9"
click at [608, 606] on div "Sodium (mg) * 0.0048" at bounding box center [427, 591] width 401 height 99
drag, startPoint x: 308, startPoint y: 574, endPoint x: 213, endPoint y: 571, distance: 95.2
click at [213, 571] on div "Serving Size .a-a{fill:#347362;}.b-a{fill:#fff;} Add ingredient serving size * …" at bounding box center [761, 473] width 1134 height 779
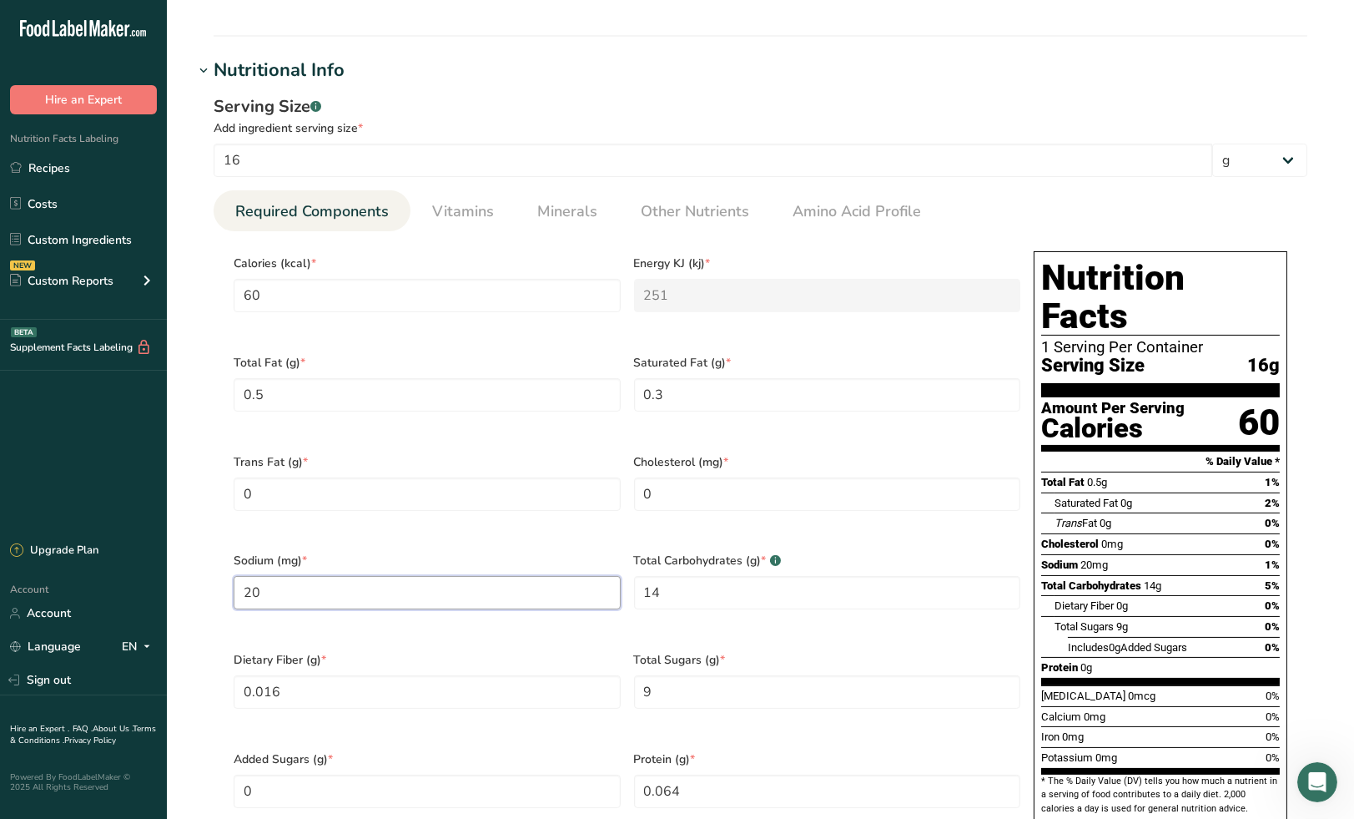
type input "20"
click at [407, 518] on div "Trans Fat (g) * 0" at bounding box center [427, 492] width 401 height 99
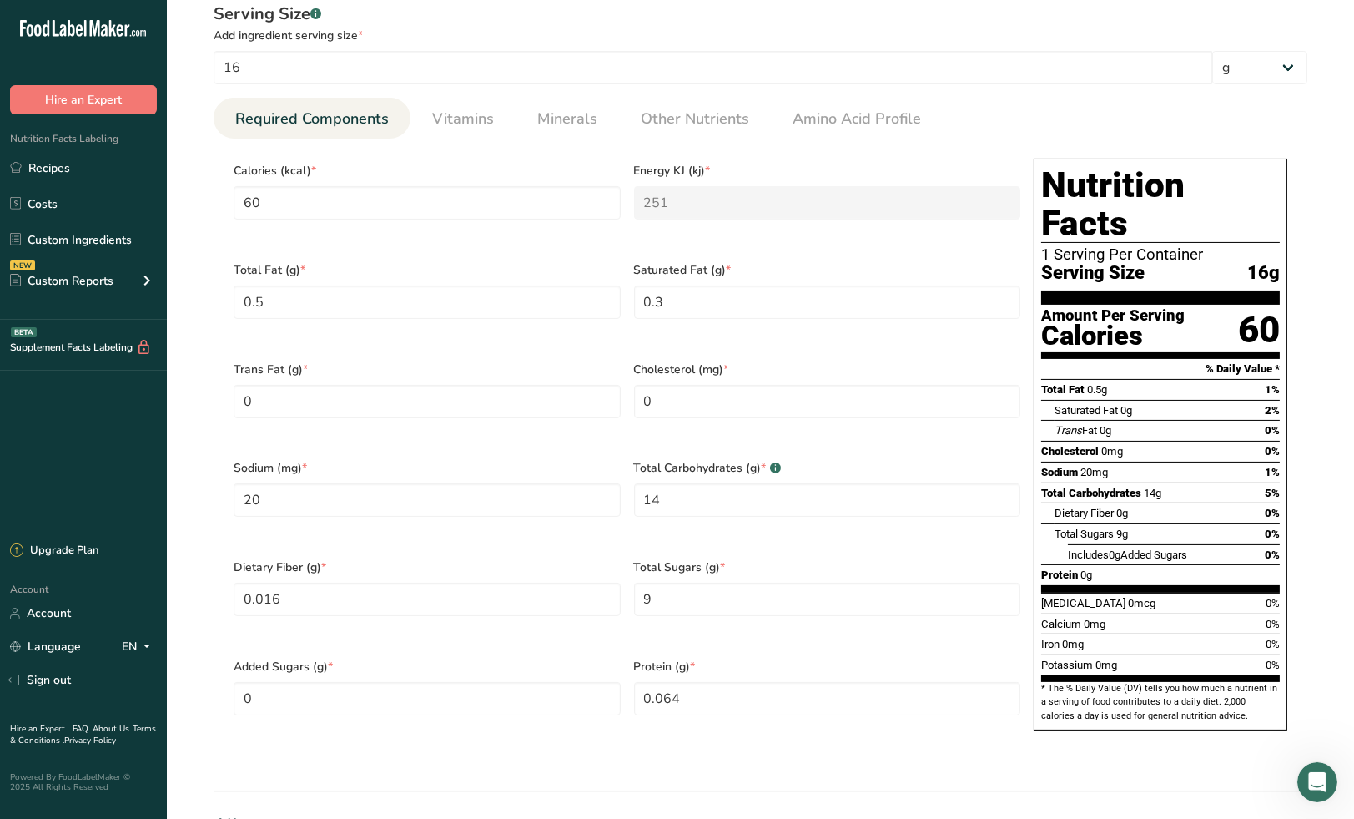
scroll to position [741, 0]
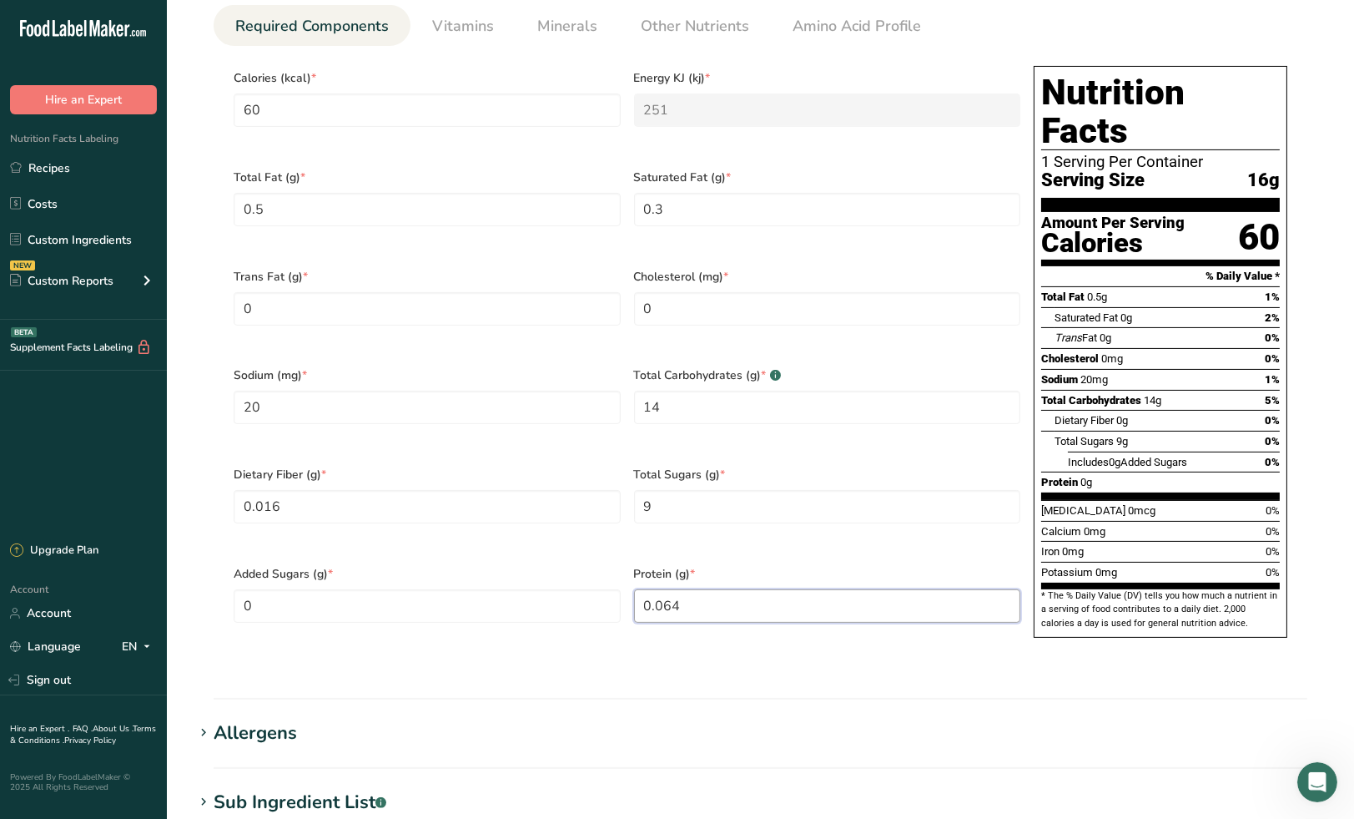
drag, startPoint x: 693, startPoint y: 568, endPoint x: 621, endPoint y: 563, distance: 71.9
click at [621, 563] on div "Calories (kcal) * 60 Energy KJ (kj) * 251 Total Fat (g) * 0.5 Saturated Fat (g)…" at bounding box center [627, 356] width 800 height 595
type input "0.1"
click at [754, 518] on div "Total Sugars (g) * 9" at bounding box center [828, 505] width 401 height 99
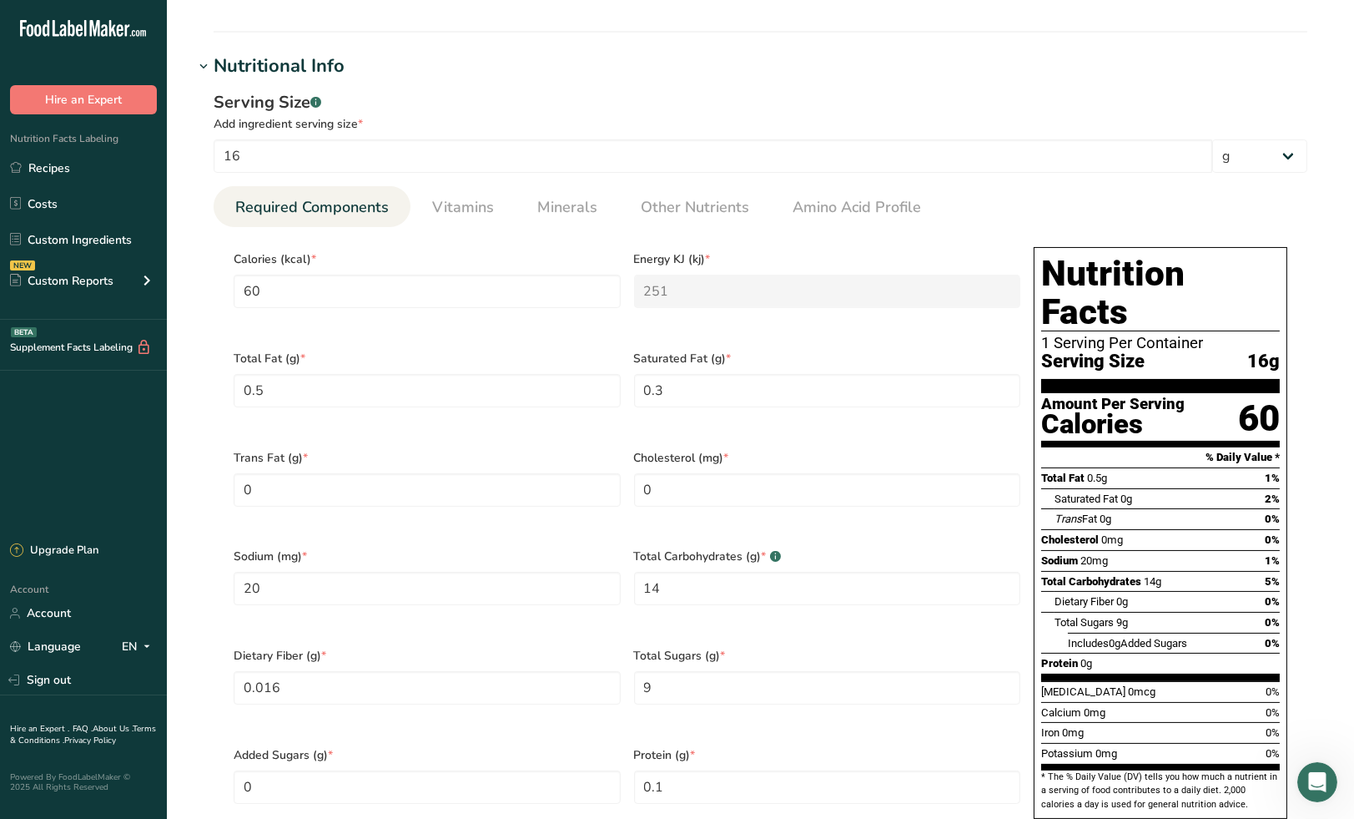
scroll to position [371, 0]
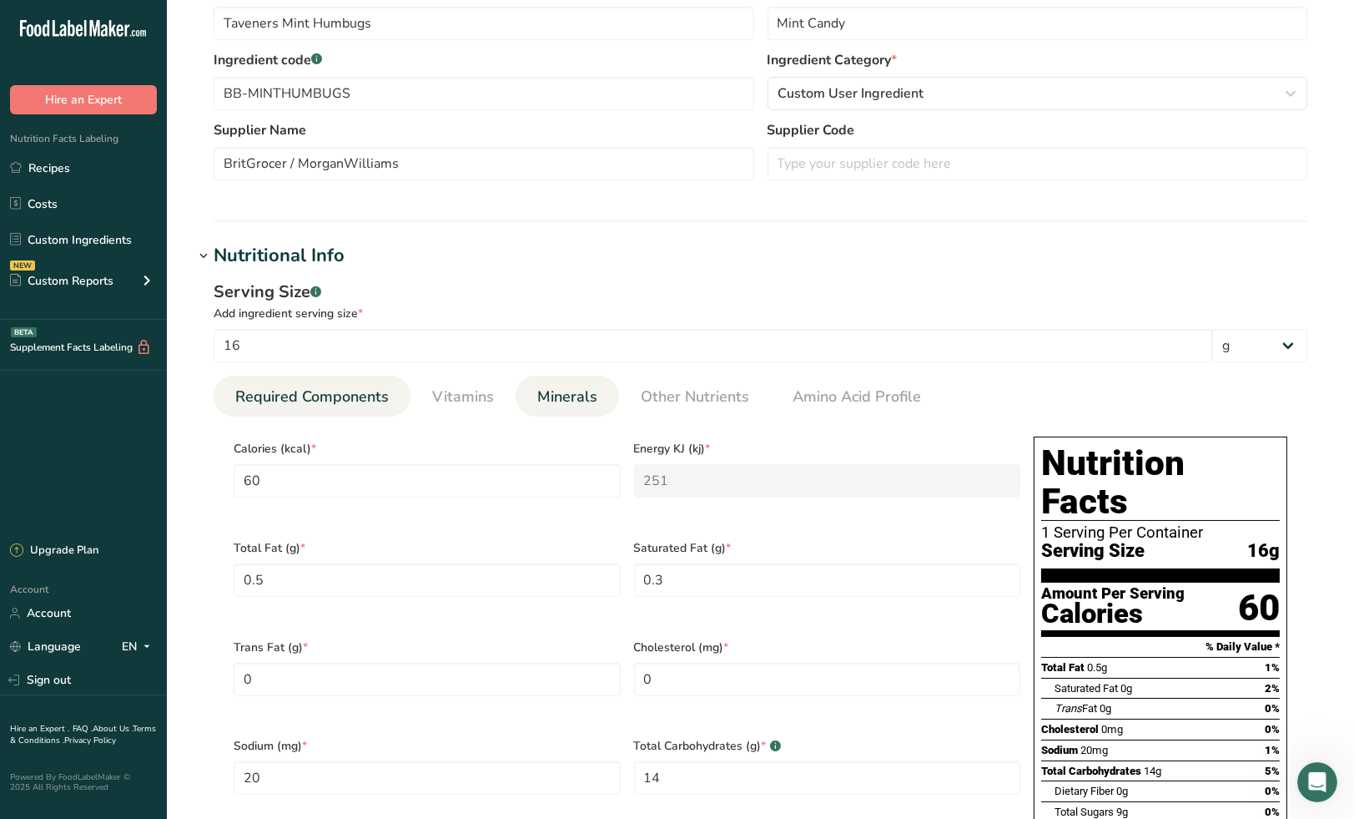
click at [567, 398] on span "Minerals" at bounding box center [567, 397] width 60 height 23
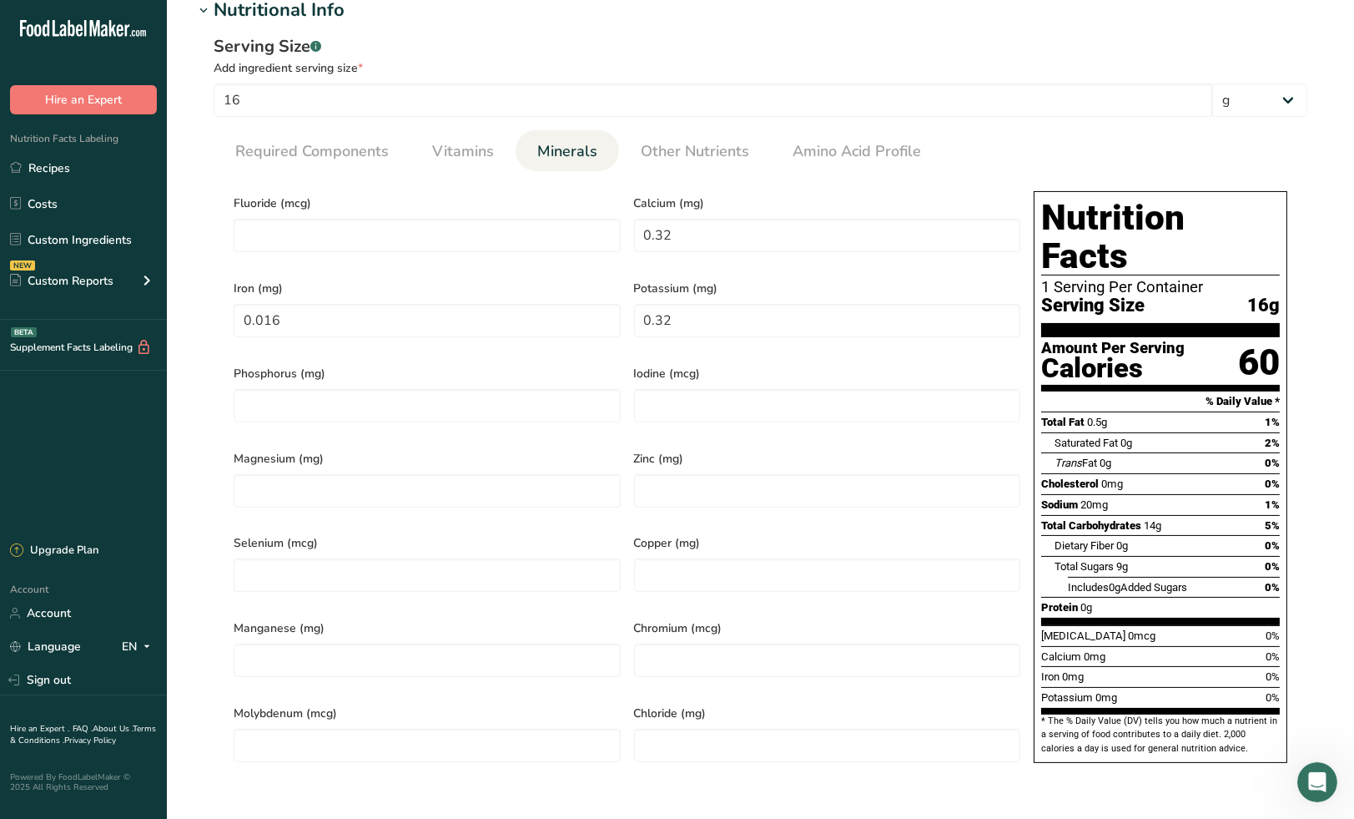
scroll to position [648, 0]
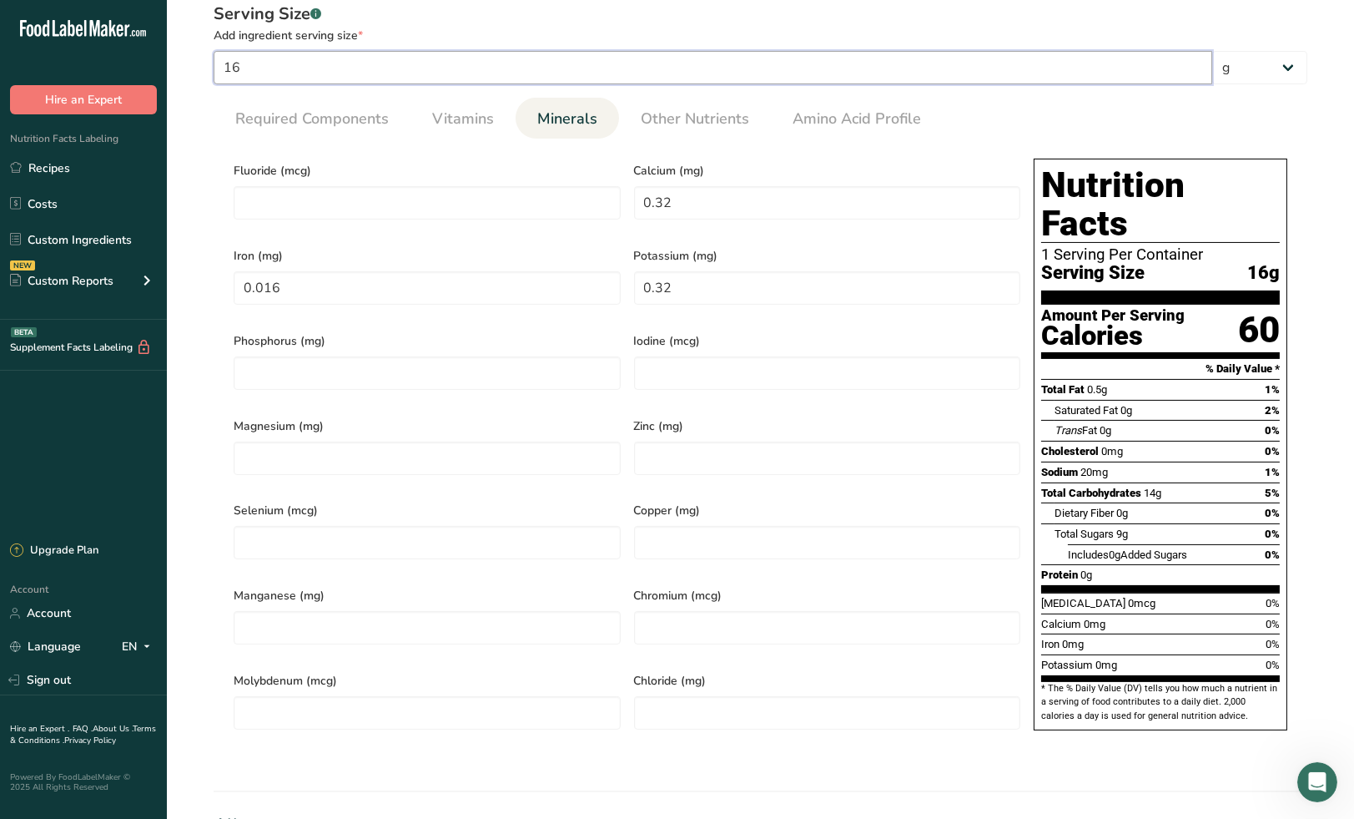
drag, startPoint x: 275, startPoint y: 67, endPoint x: 214, endPoint y: 67, distance: 61.8
click at [214, 67] on input "16" at bounding box center [713, 67] width 999 height 33
type input "1"
type input "0.02"
type input "0.001"
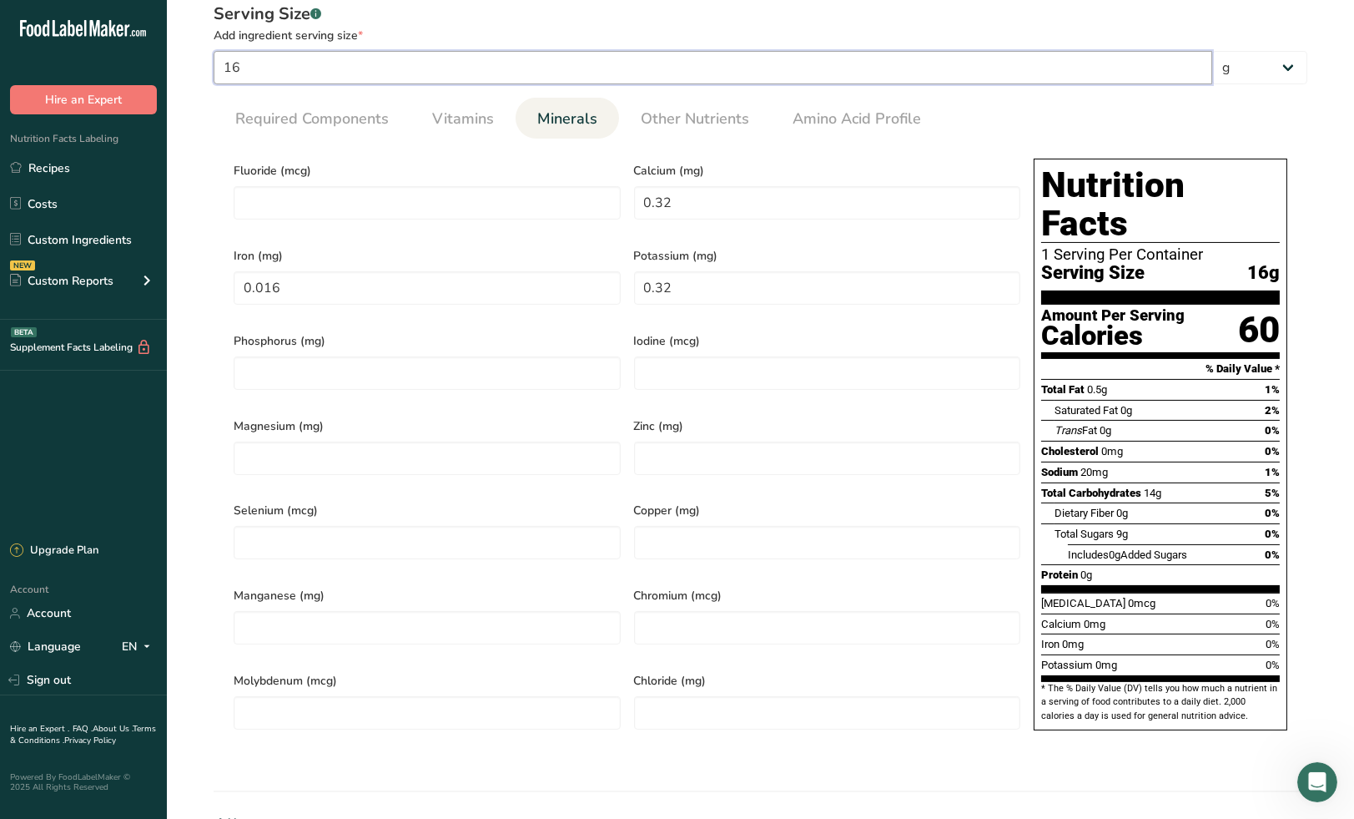
type input "0.02"
type input "10"
type input "0.2"
type input "0.01"
type input "0.2"
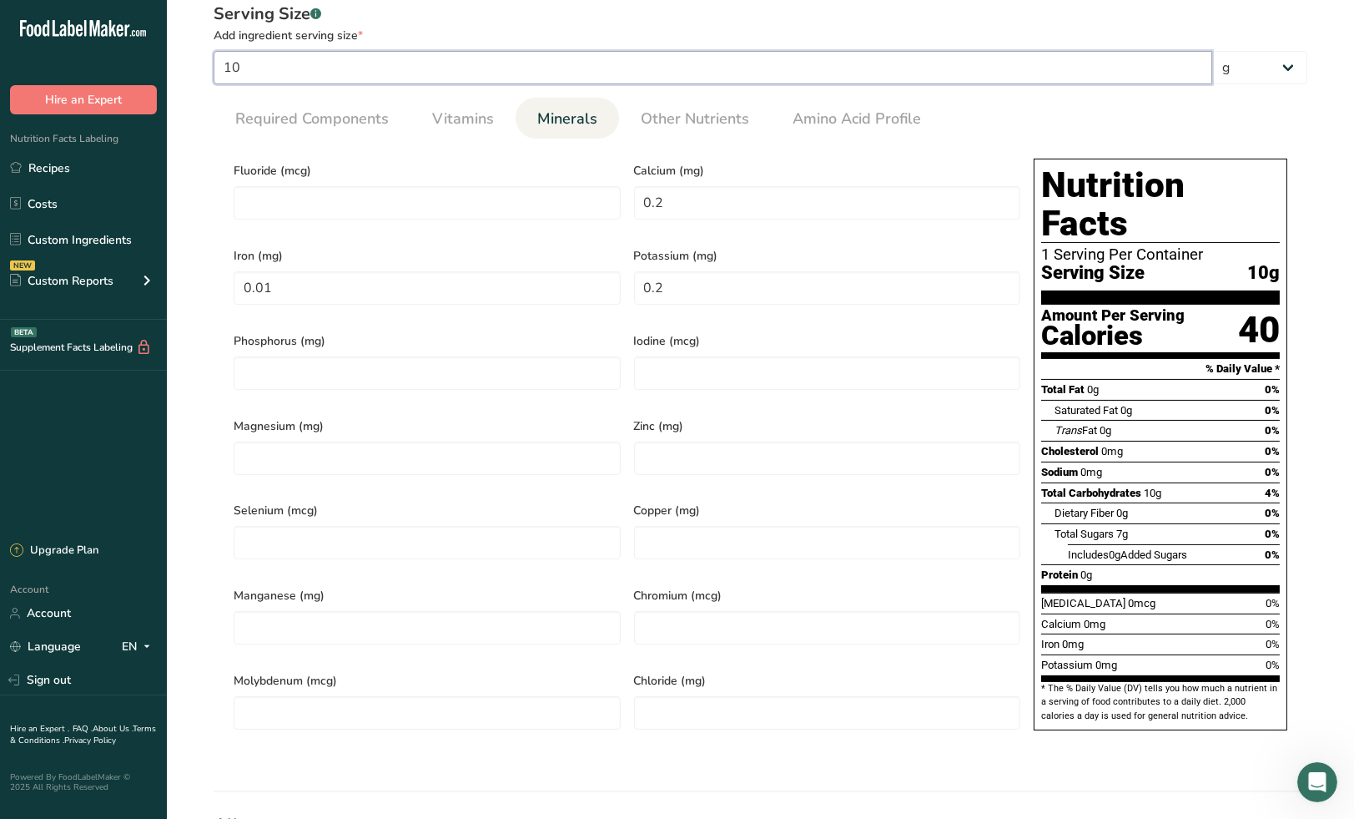
type input "100"
type input "2"
type input "0.1"
type input "2"
drag, startPoint x: 263, startPoint y: 65, endPoint x: 203, endPoint y: 70, distance: 60.3
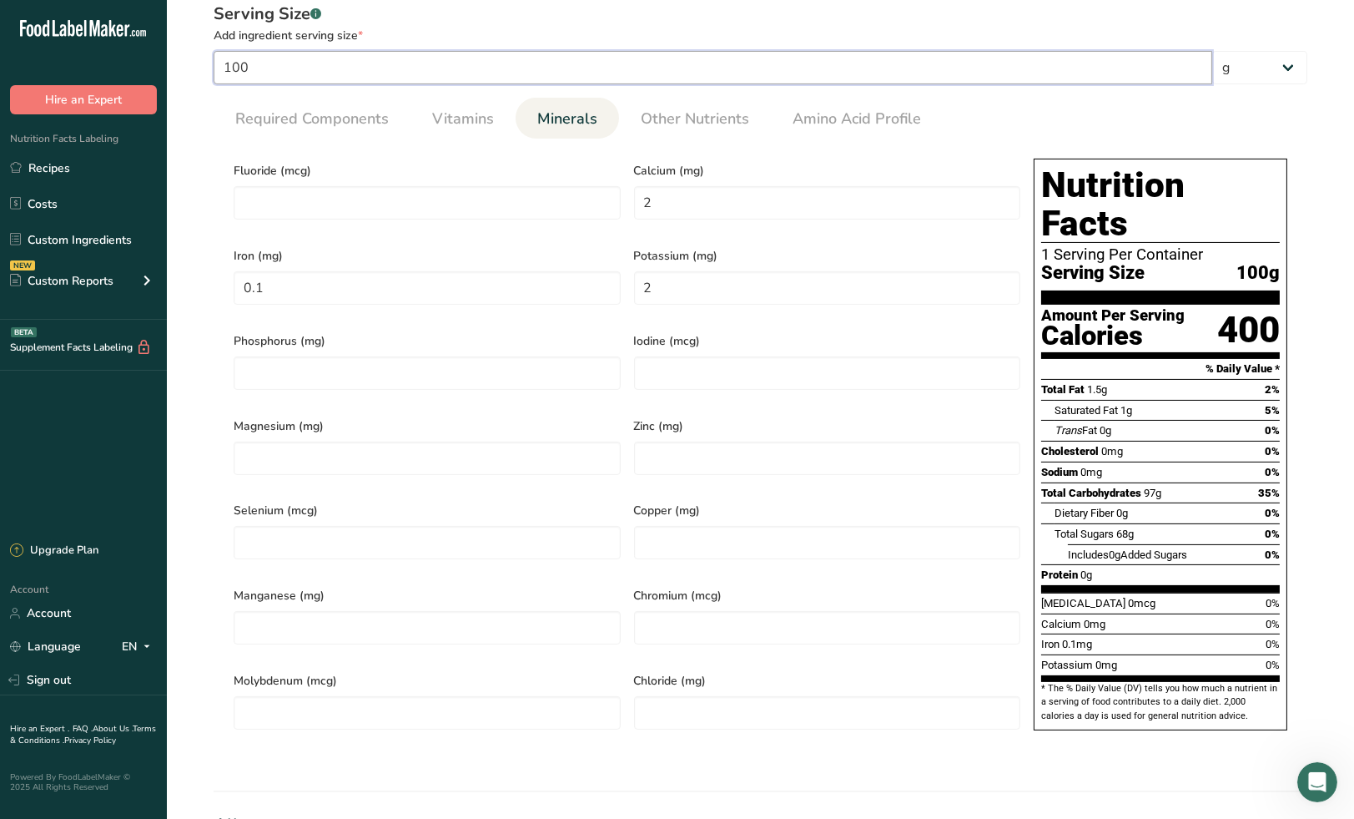
click at [204, 68] on div "Serving Size .a-a{fill:#347362;}.b-a{fill:#fff;} Add ingredient serving size * …" at bounding box center [761, 381] width 1134 height 779
type input "1"
type input "0.02"
type input "0.001"
type input "0.02"
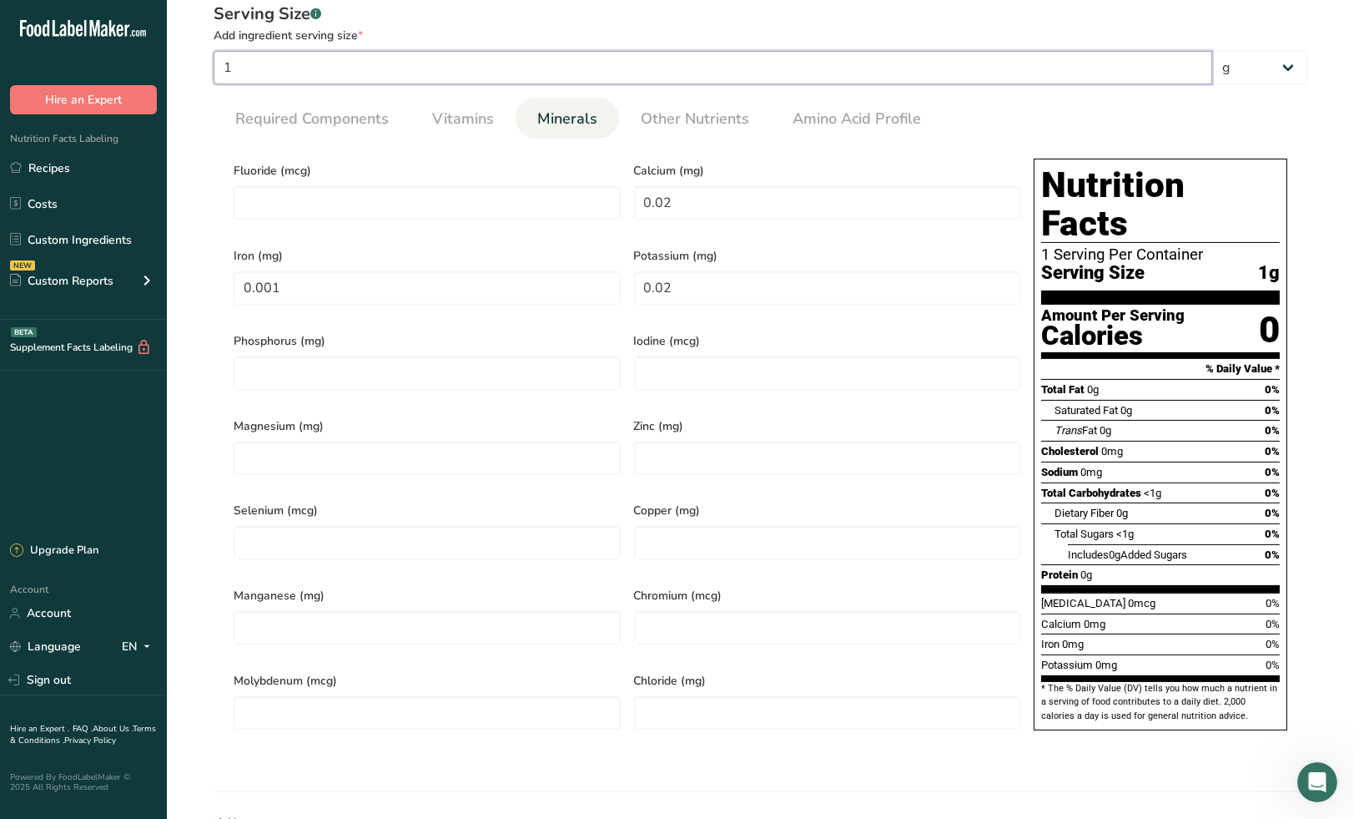
type input "16"
type input "0.32"
type input "0.016"
type input "0.32"
drag, startPoint x: 251, startPoint y: 70, endPoint x: 203, endPoint y: 68, distance: 48.4
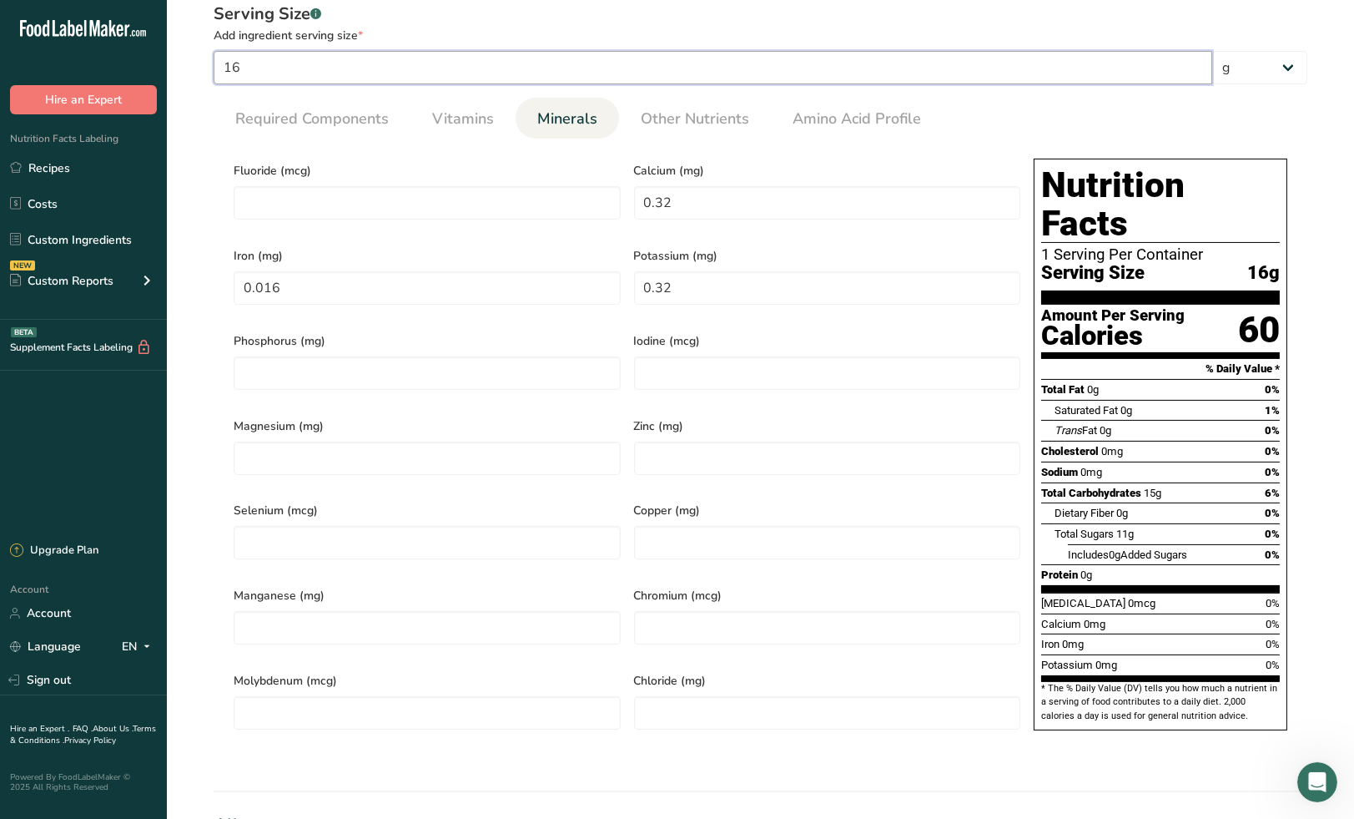
click at [203, 68] on div "Serving Size .a-a{fill:#347362;}.b-a{fill:#fff;} Add ingredient serving size * …" at bounding box center [761, 381] width 1134 height 779
type input "1"
type input "0.02"
type input "0.001"
type input "0.02"
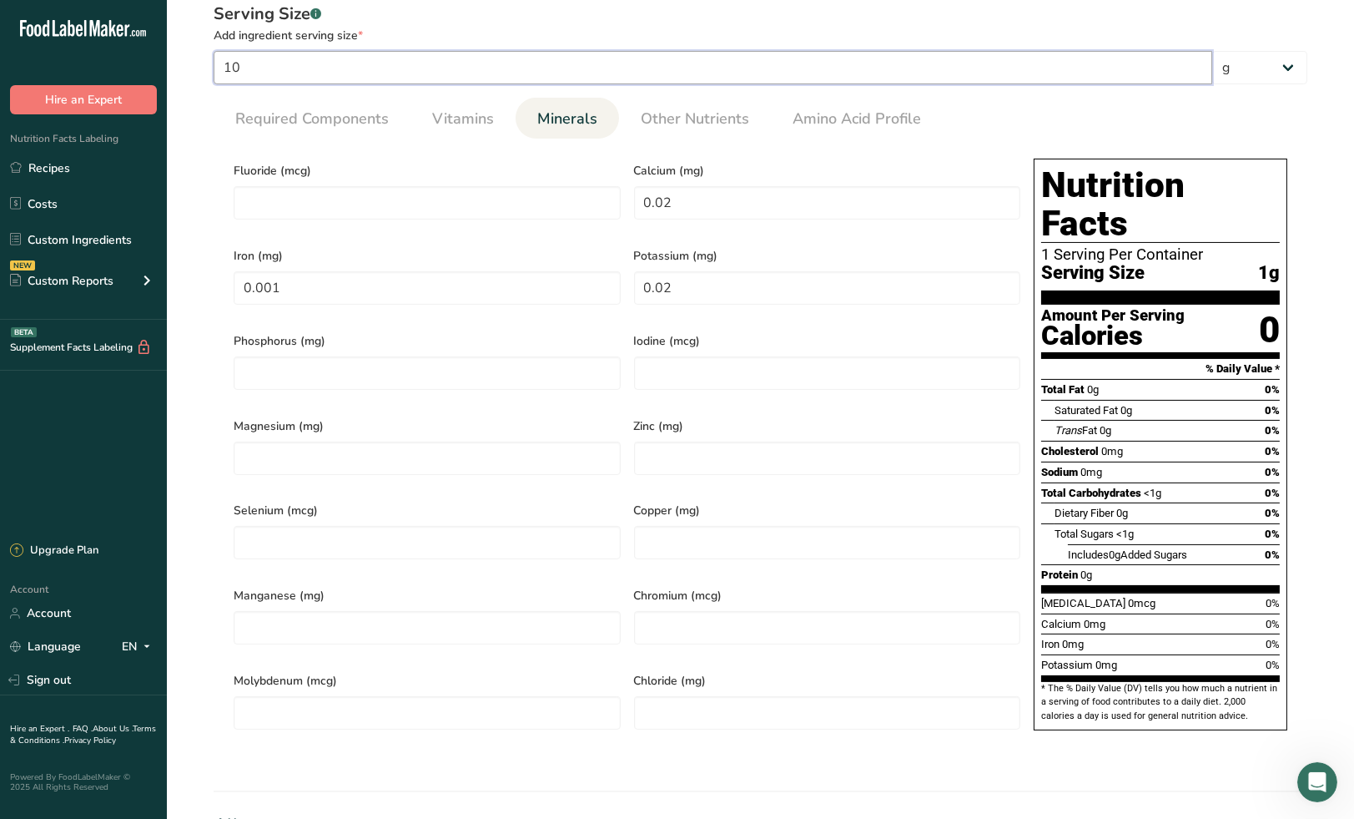
type input "100"
type input "2"
type input "0.1"
type input "2"
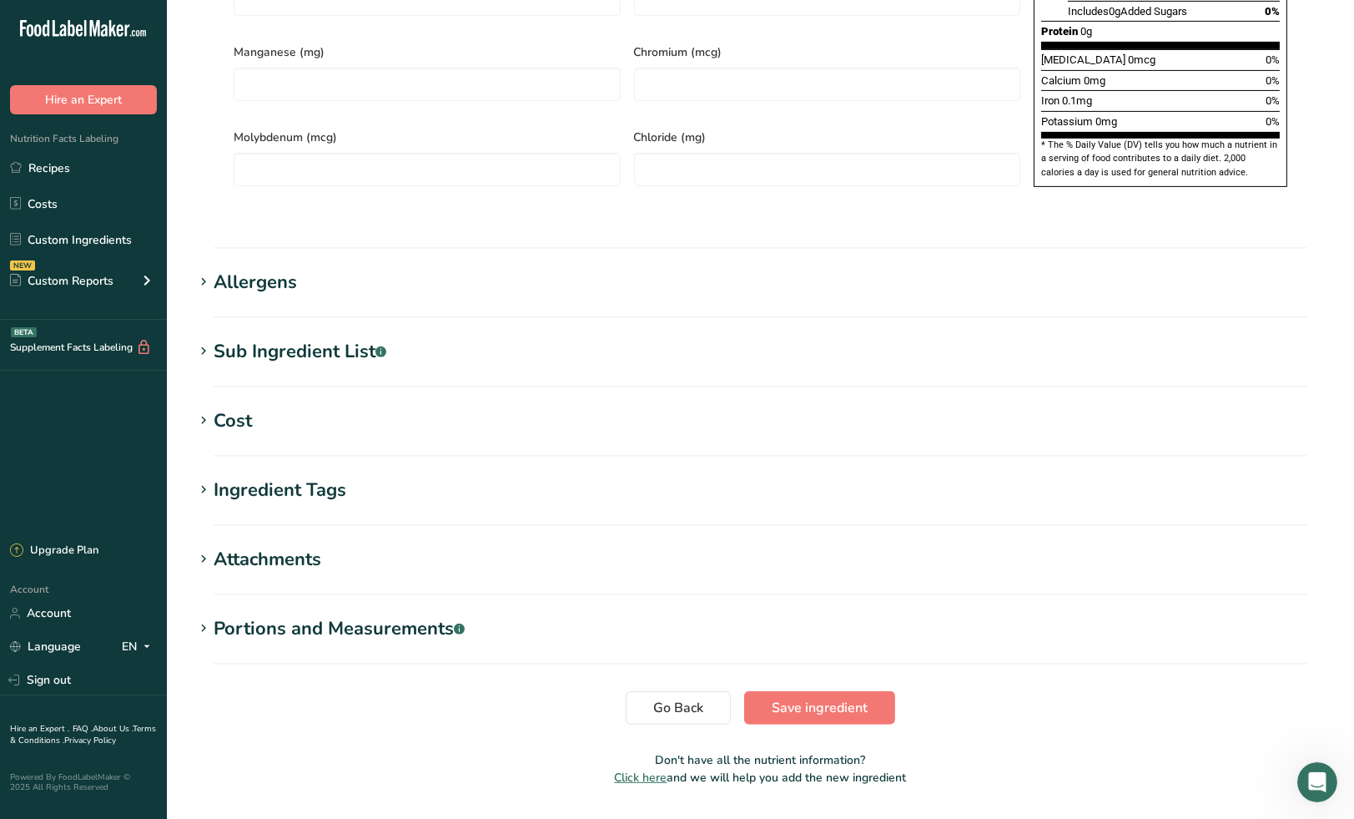
scroll to position [1198, 0]
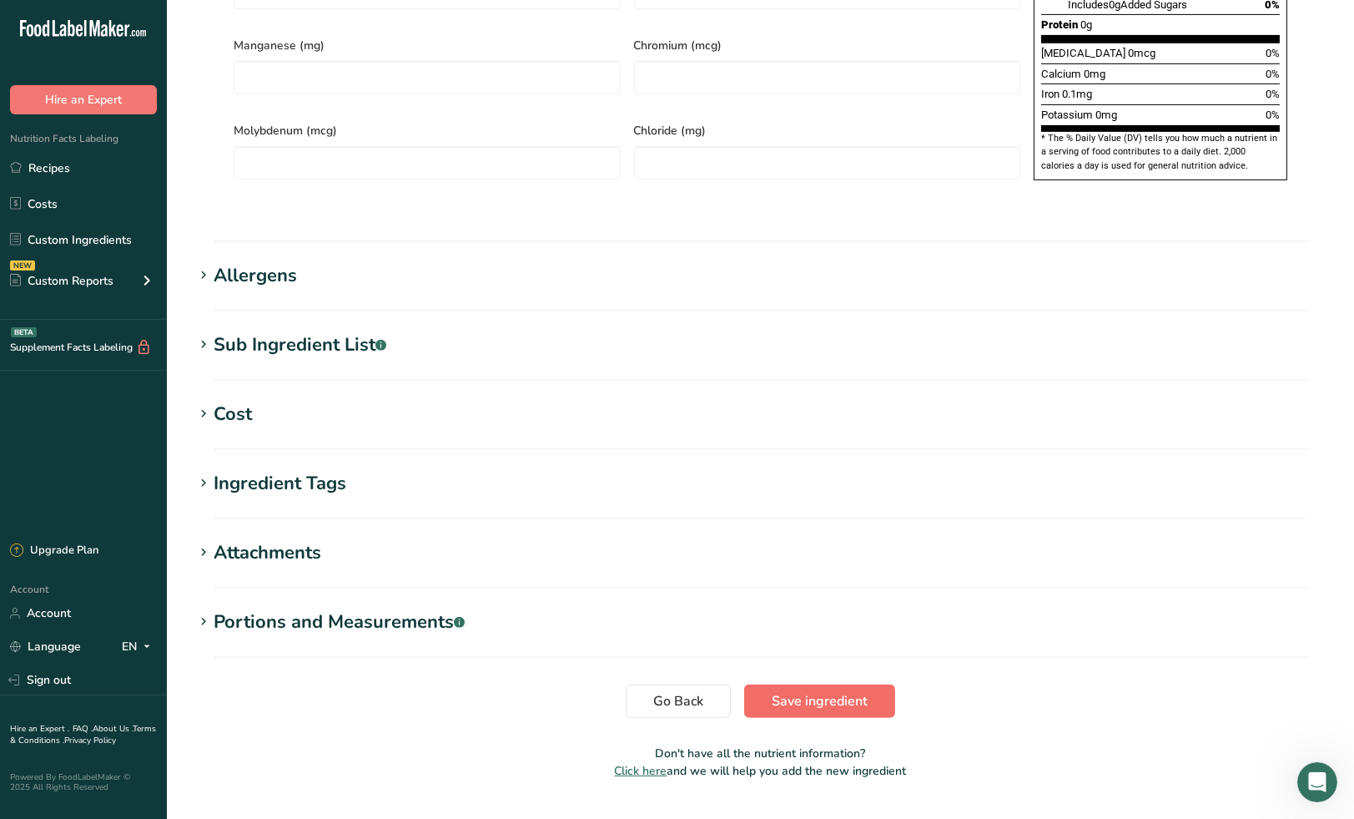
type input "100"
click at [803, 691] on span "Save ingredient" at bounding box center [820, 701] width 96 height 20
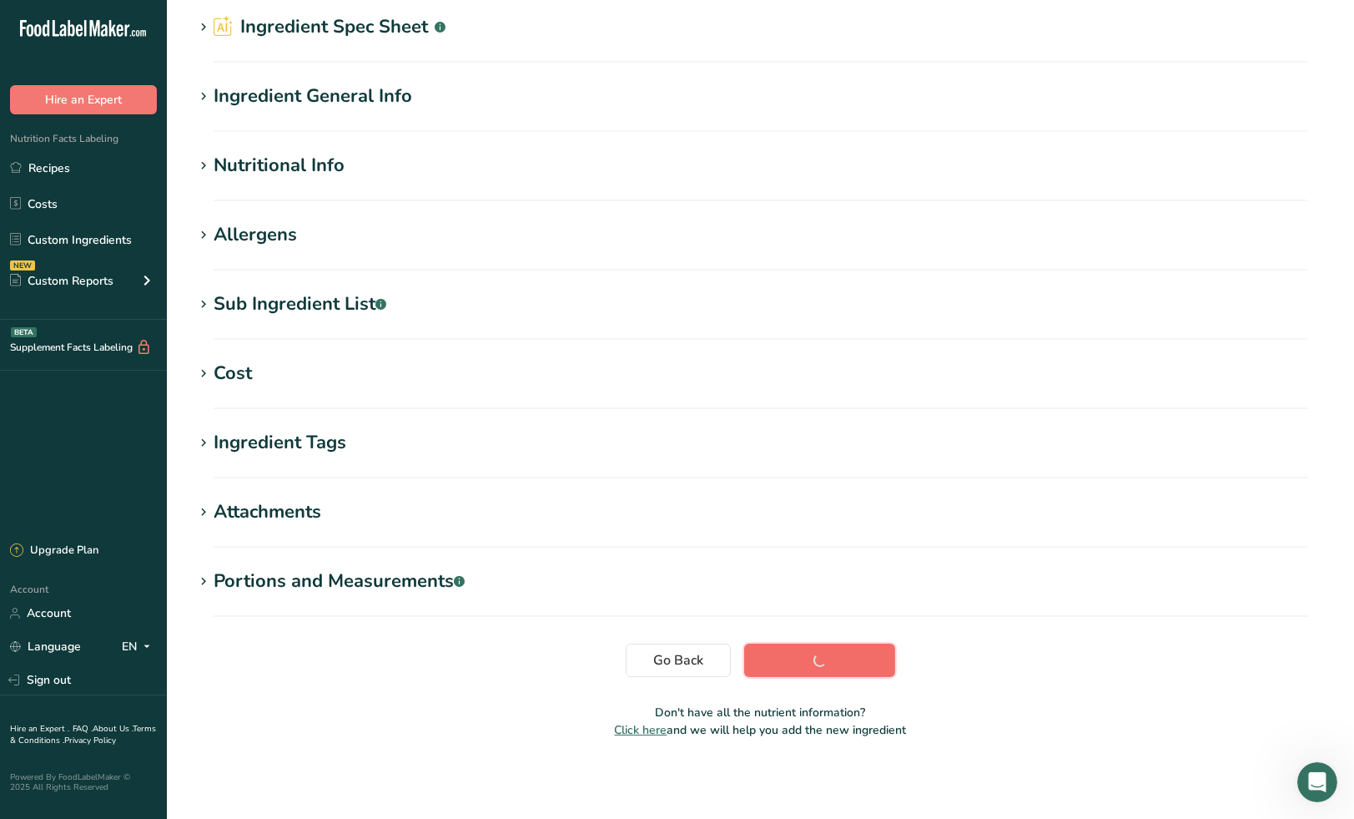
scroll to position [63, 0]
